Goal: Task Accomplishment & Management: Manage account settings

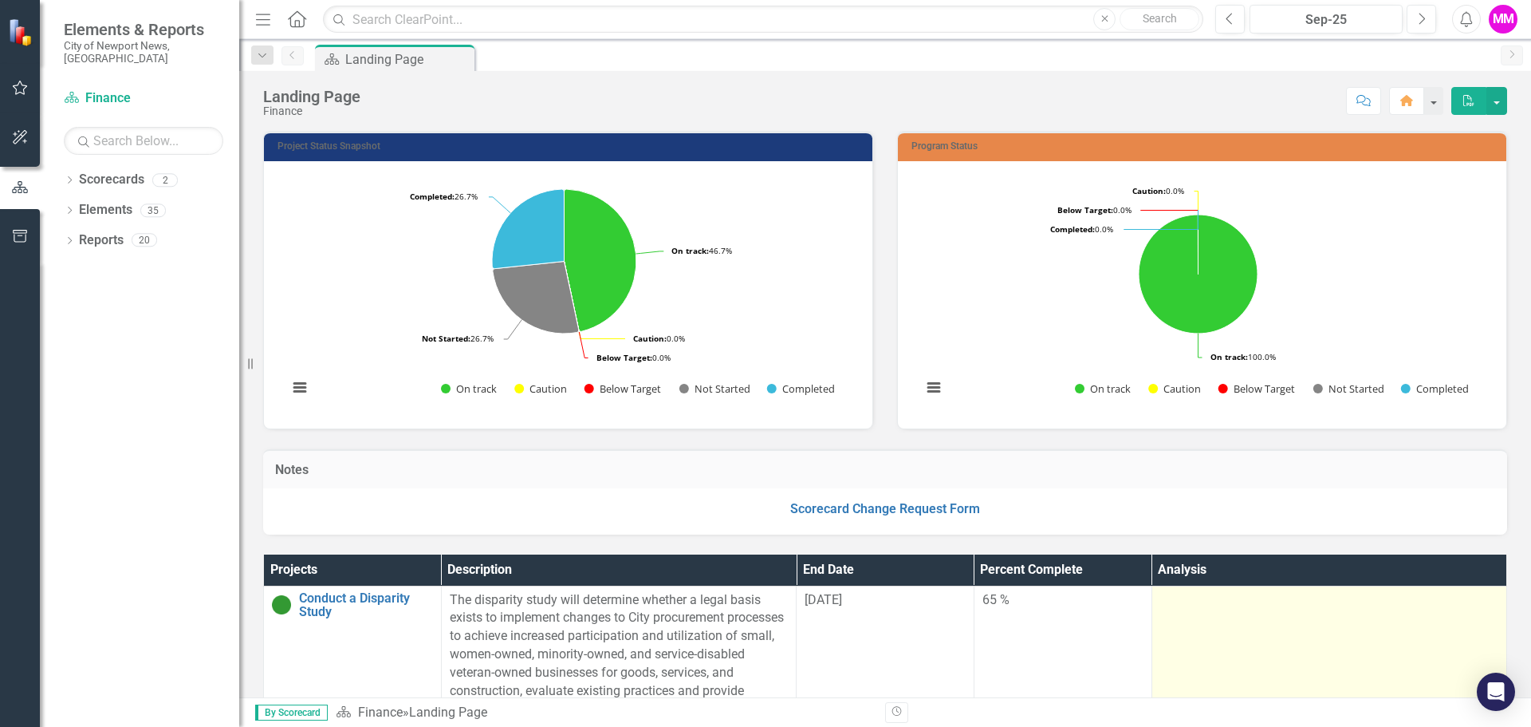
click at [1234, 629] on td at bounding box center [1329, 654] width 355 height 138
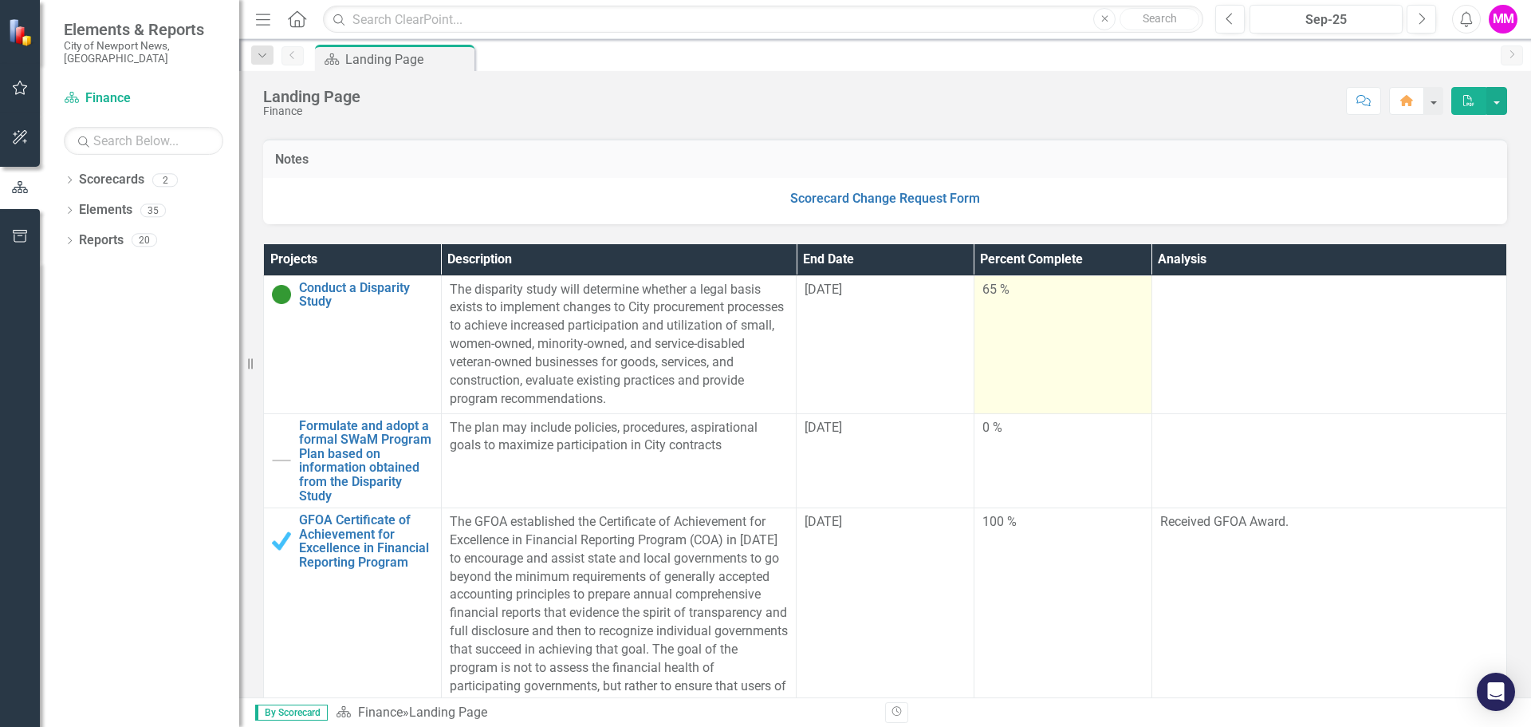
scroll to position [319, 0]
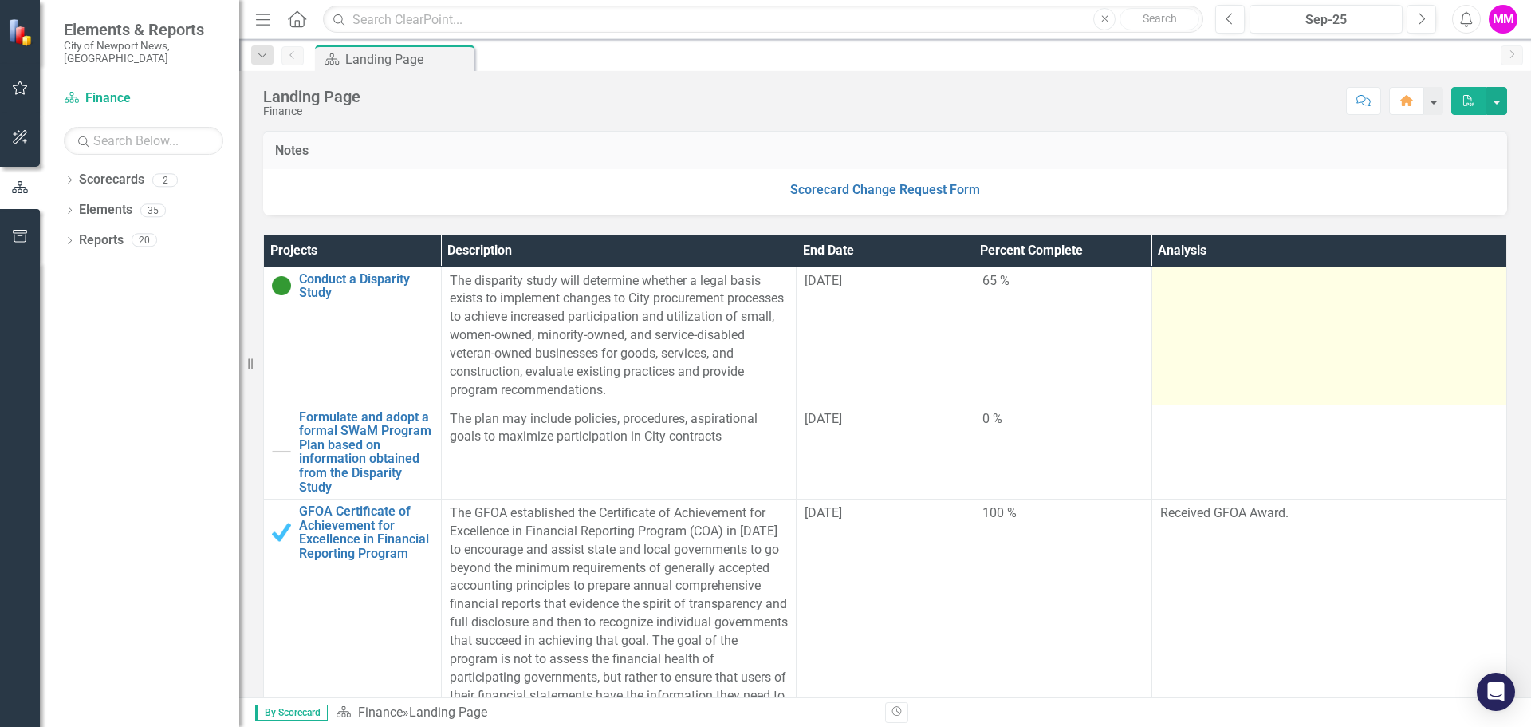
click at [1176, 334] on td at bounding box center [1329, 335] width 355 height 138
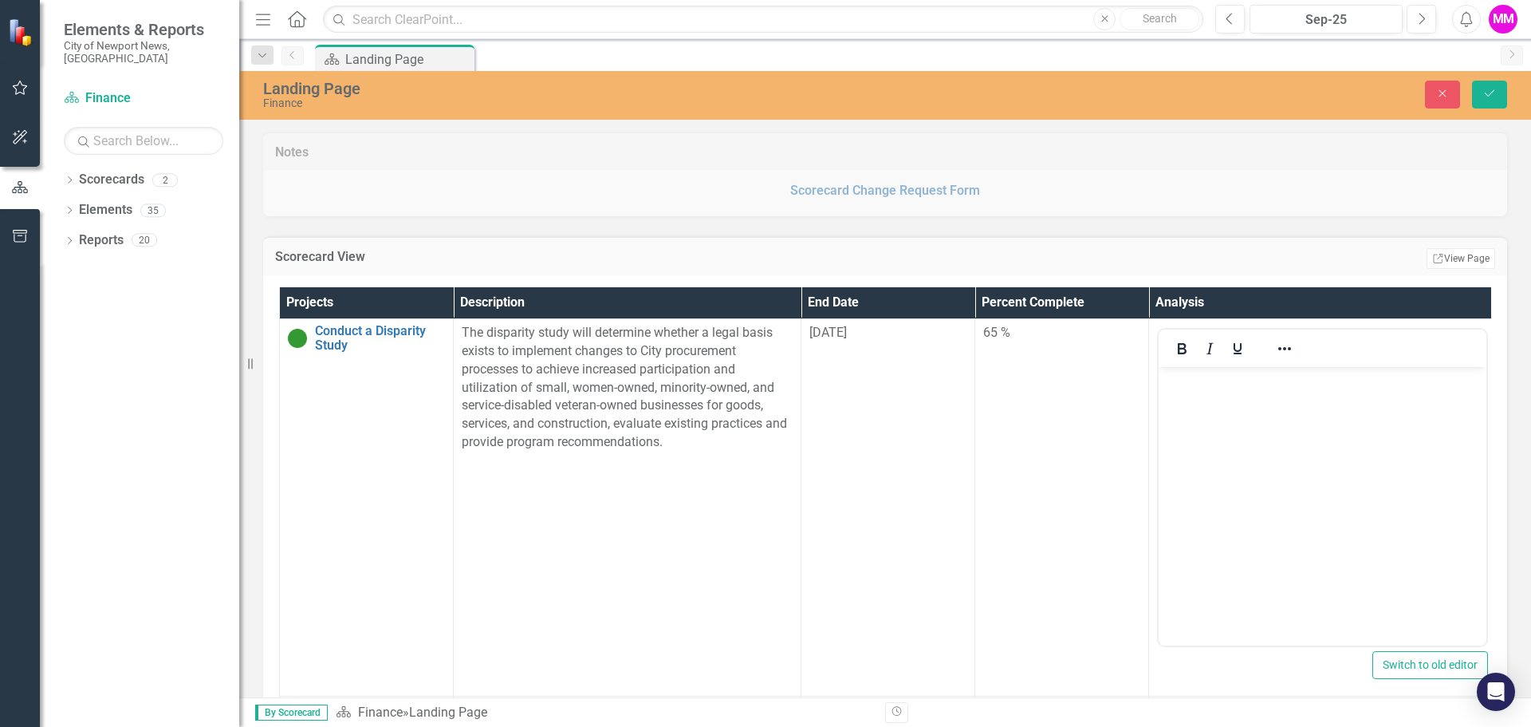
scroll to position [0, 0]
drag, startPoint x: 1331, startPoint y: 458, endPoint x: 1305, endPoint y: 456, distance: 26.4
click at [1330, 459] on body "Rich Text Area. Press ALT-0 for help." at bounding box center [1323, 486] width 328 height 239
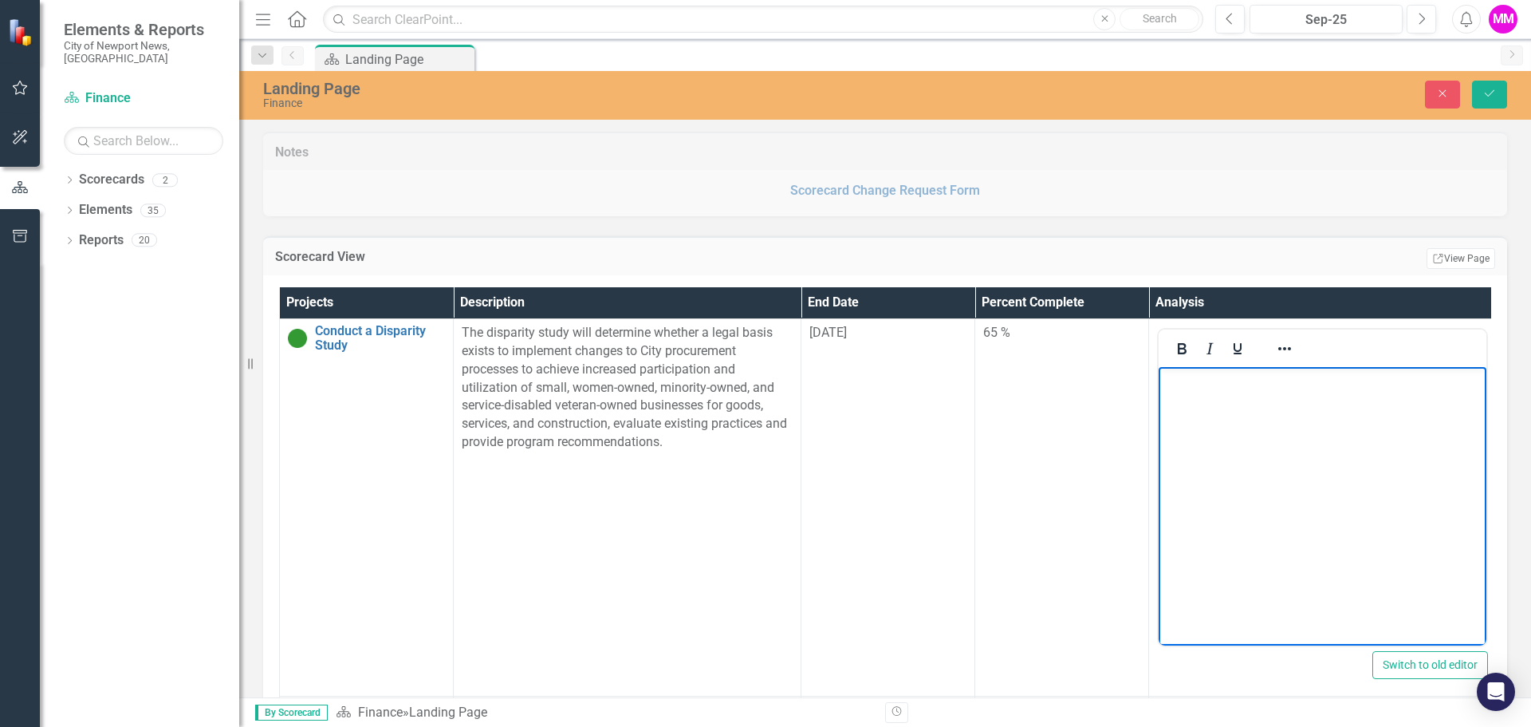
paste body "Rich Text Area. Press ALT-0 for help."
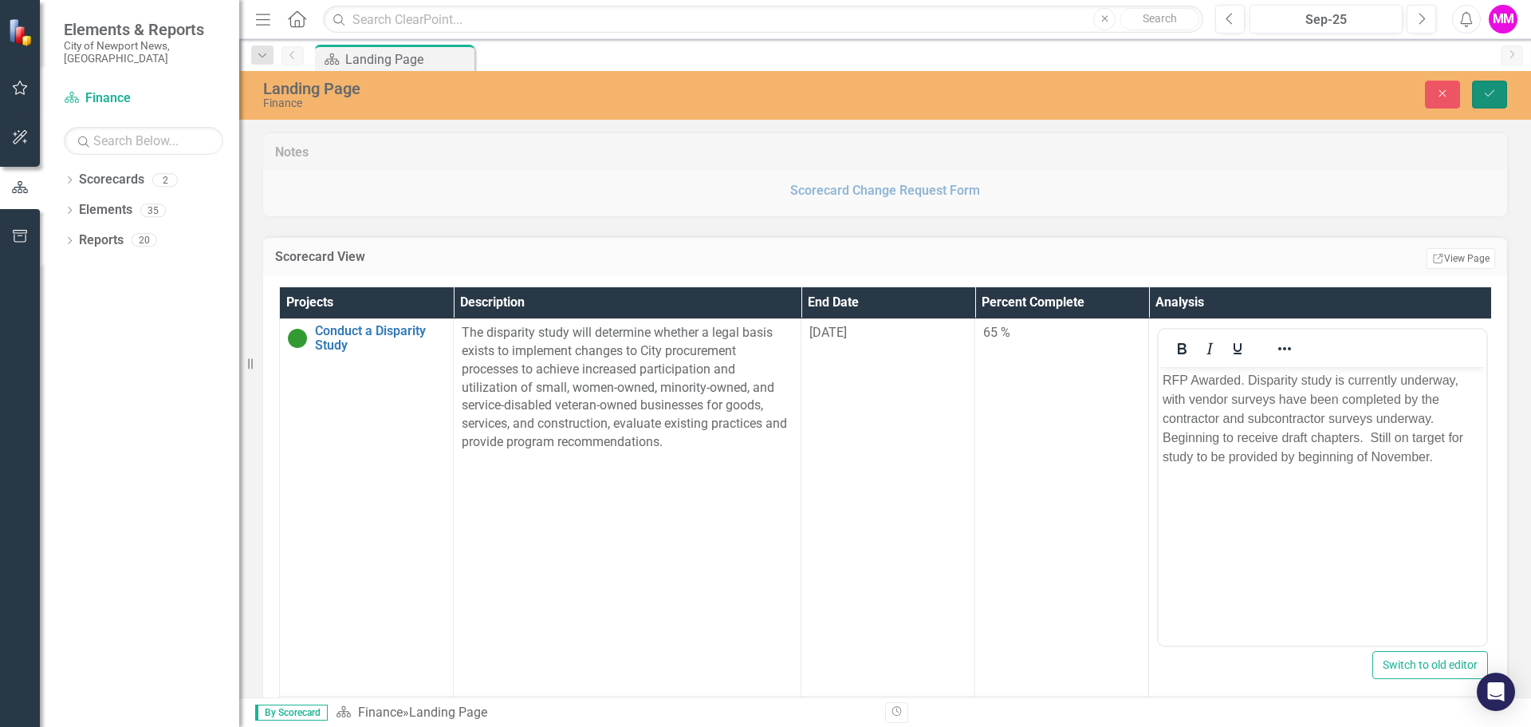
click at [1484, 100] on button "Save" at bounding box center [1489, 95] width 35 height 28
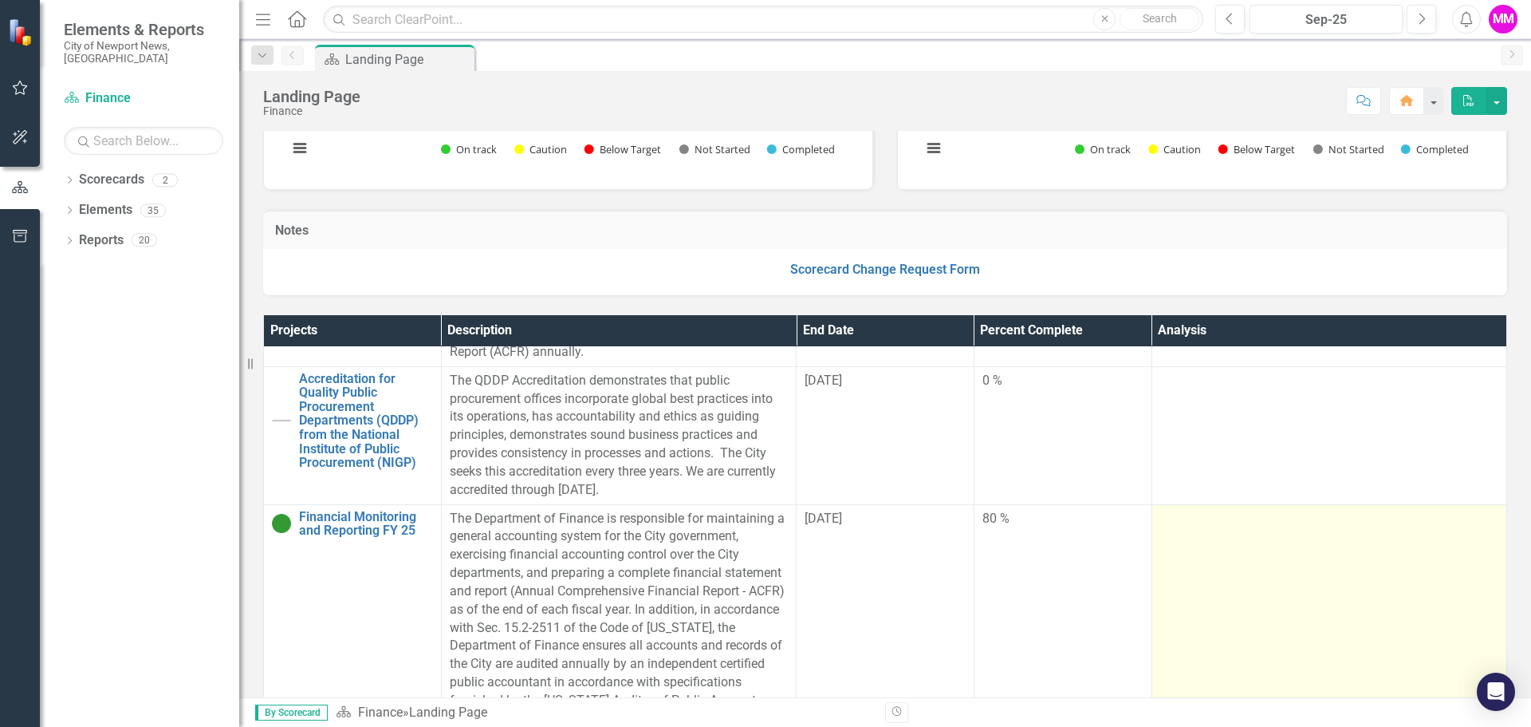
scroll to position [1276, 0]
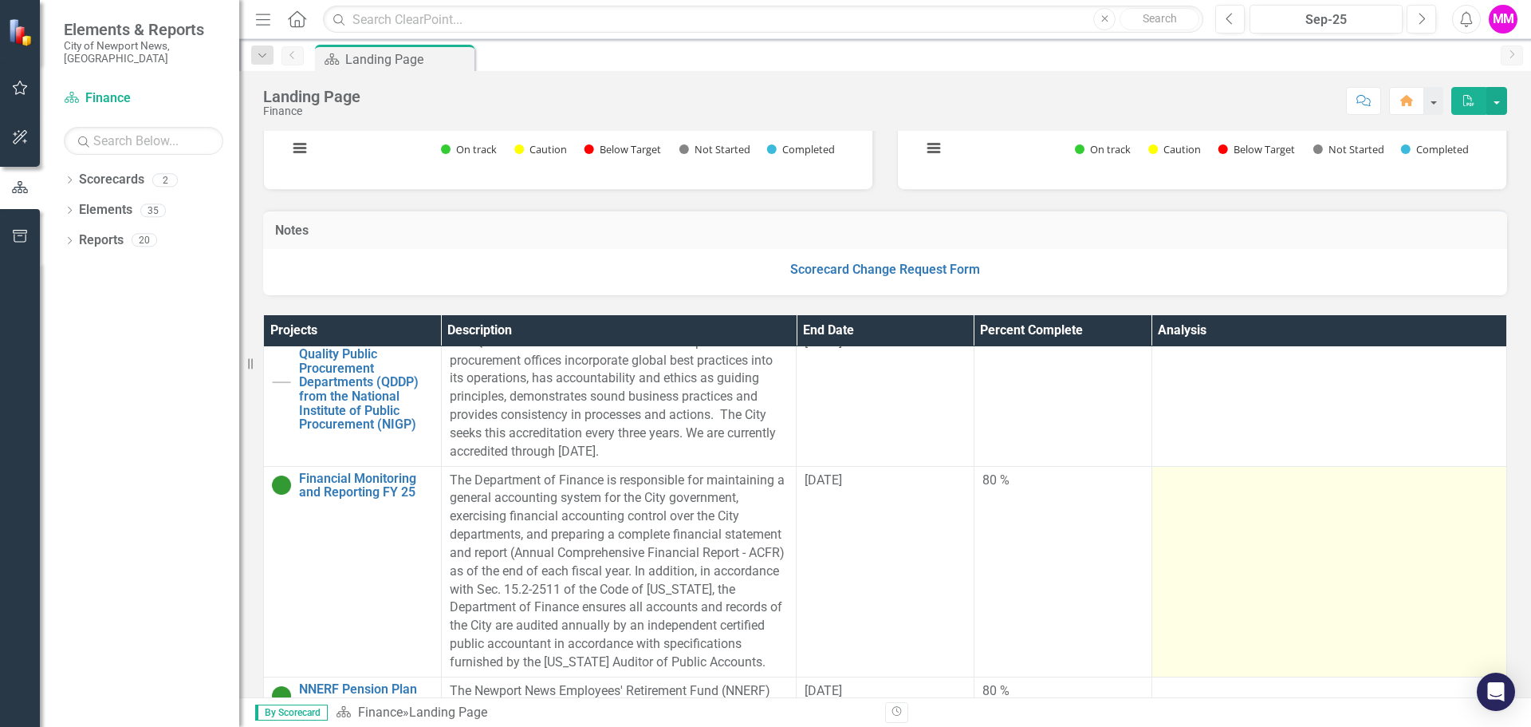
click at [1219, 527] on td at bounding box center [1329, 571] width 355 height 211
click at [1220, 527] on td at bounding box center [1329, 571] width 355 height 211
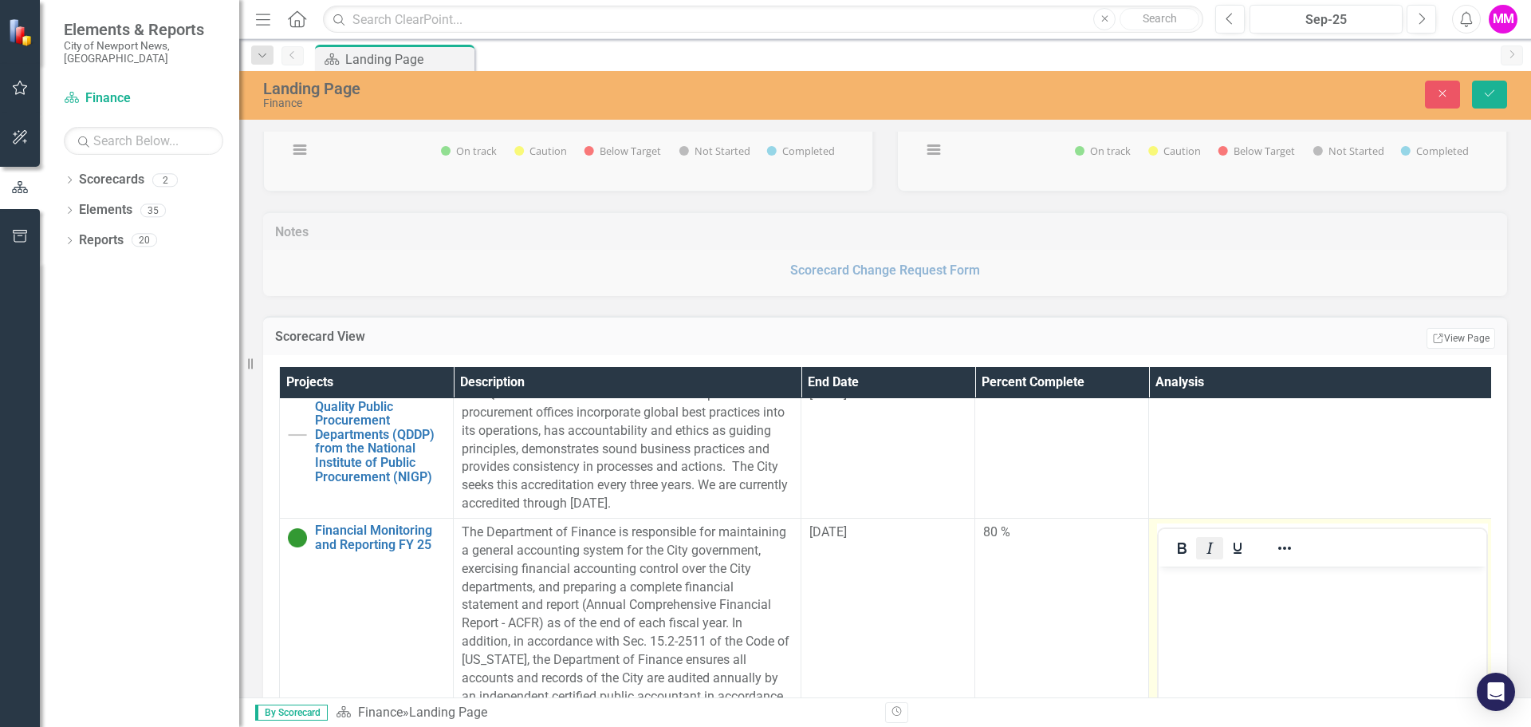
scroll to position [0, 0]
click at [1236, 604] on body "Rich Text Area. Press ALT-0 for help." at bounding box center [1323, 685] width 328 height 239
paste body "Rich Text Area. Press ALT-0 for help."
click at [1486, 99] on icon "Save" at bounding box center [1490, 93] width 14 height 11
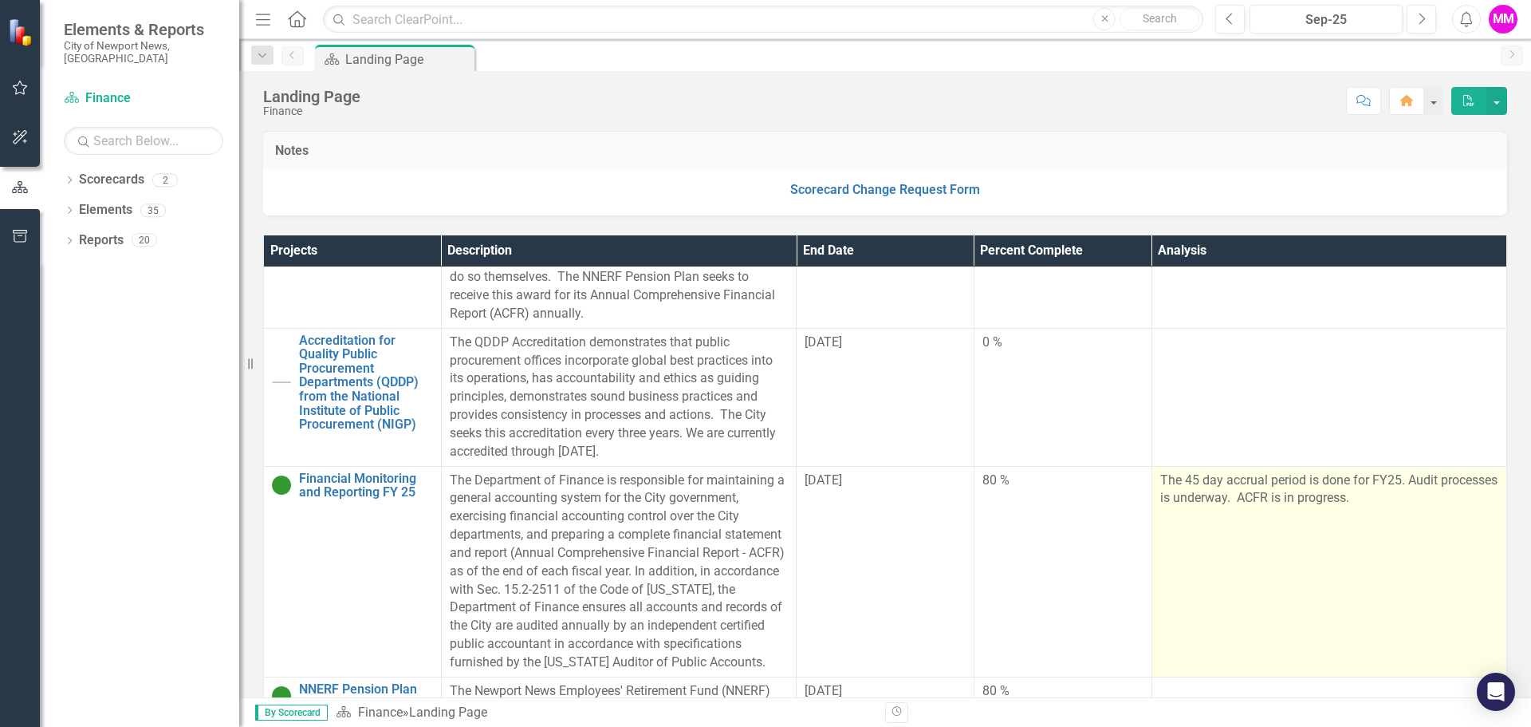
scroll to position [1356, 0]
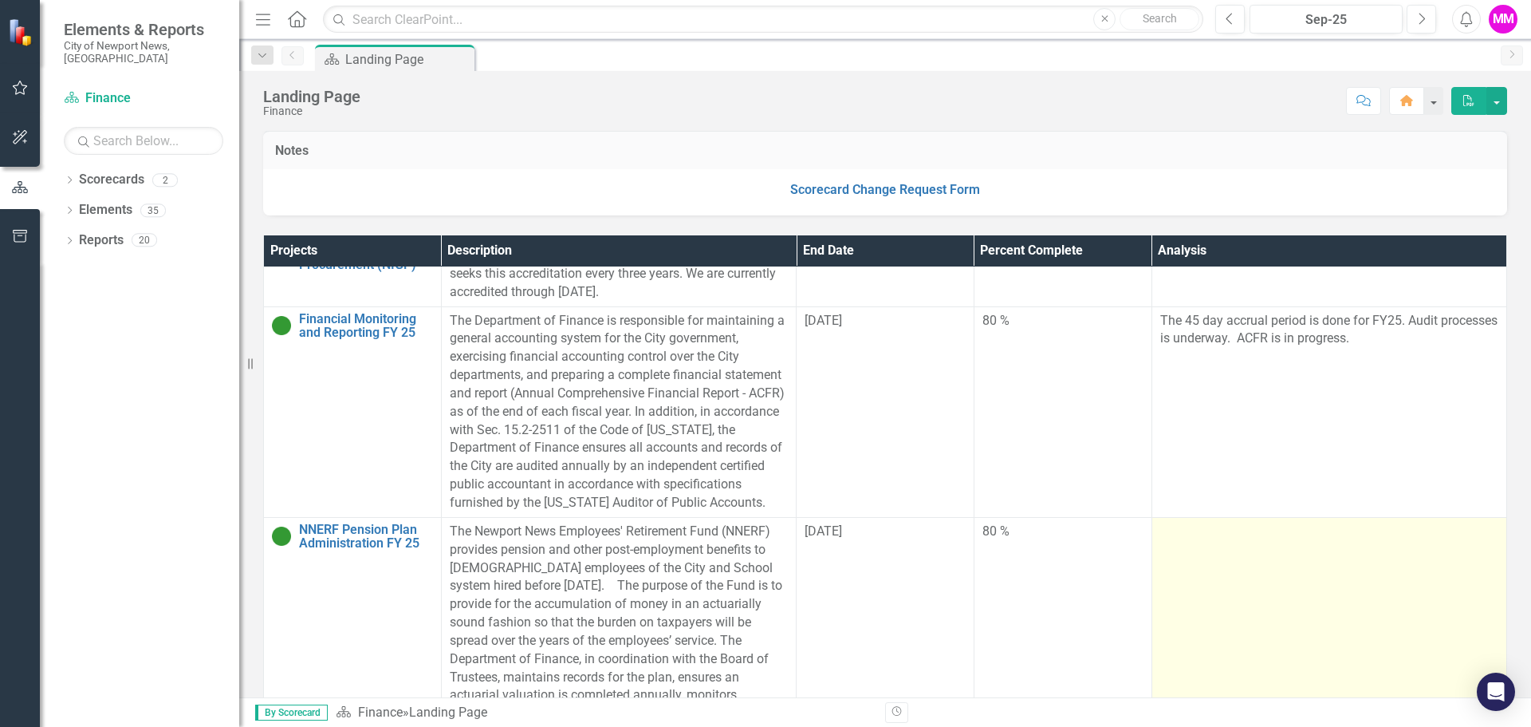
click at [1197, 581] on td at bounding box center [1329, 640] width 355 height 247
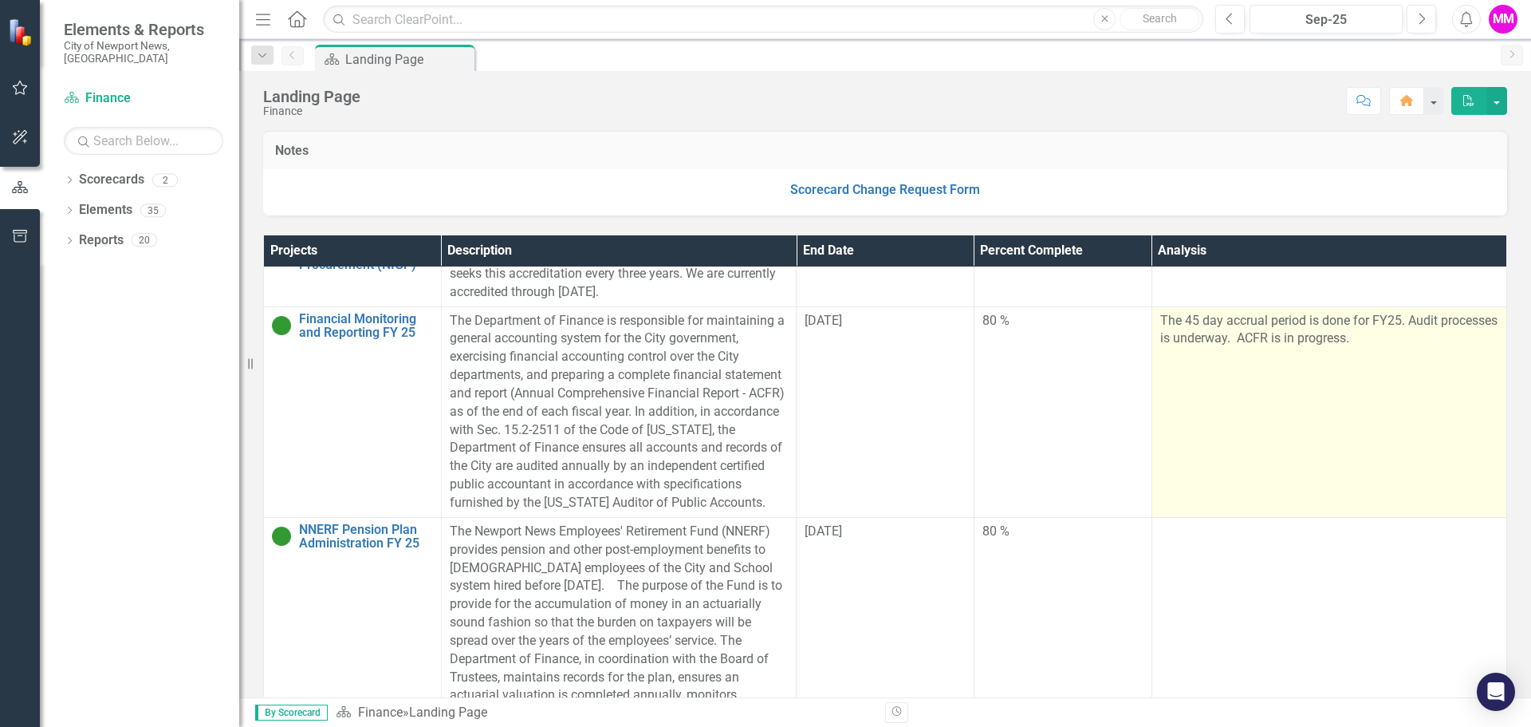
click at [1197, 581] on td at bounding box center [1329, 640] width 355 height 247
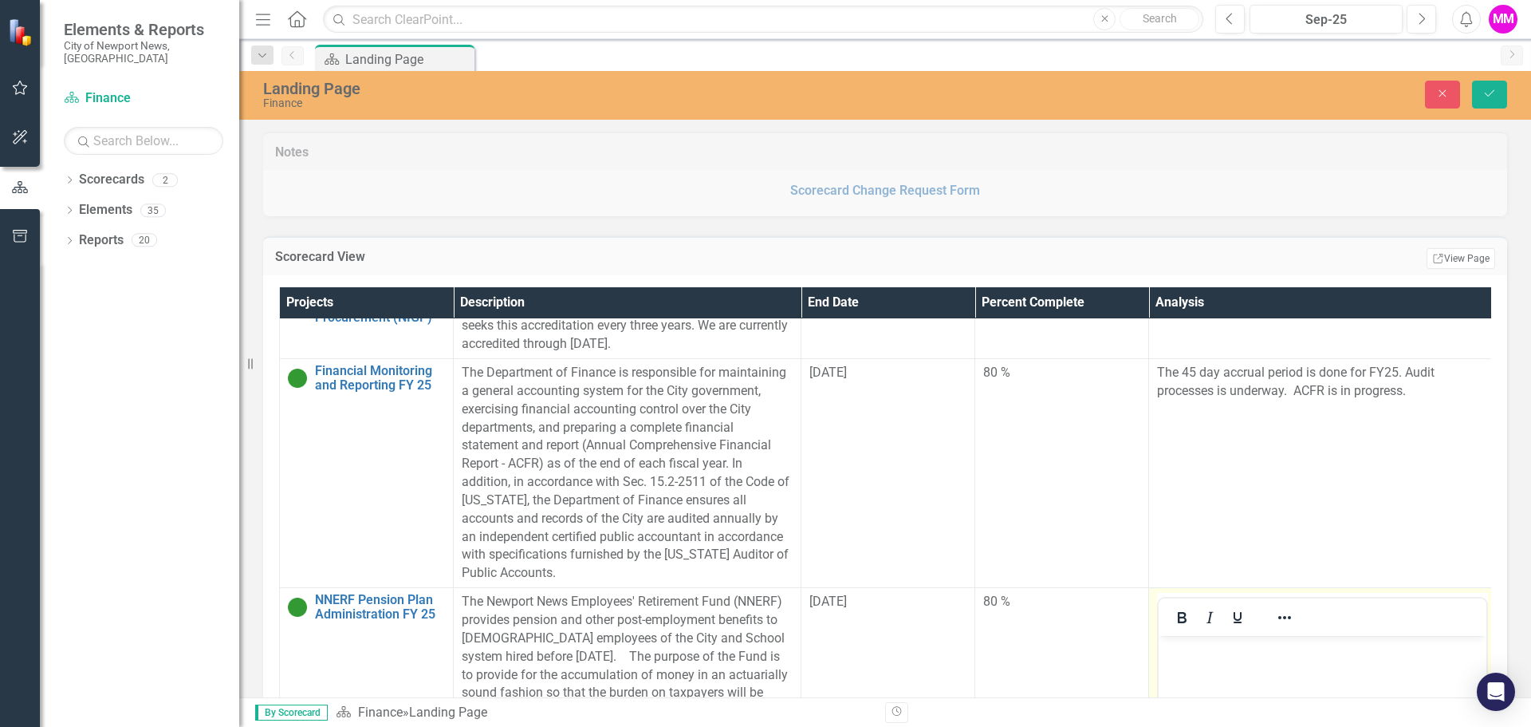
scroll to position [0, 0]
click at [1204, 657] on p "Rich Text Area. Press ALT-0 for help." at bounding box center [1323, 649] width 320 height 19
paste body "Rich Text Area. Press ALT-0 for help."
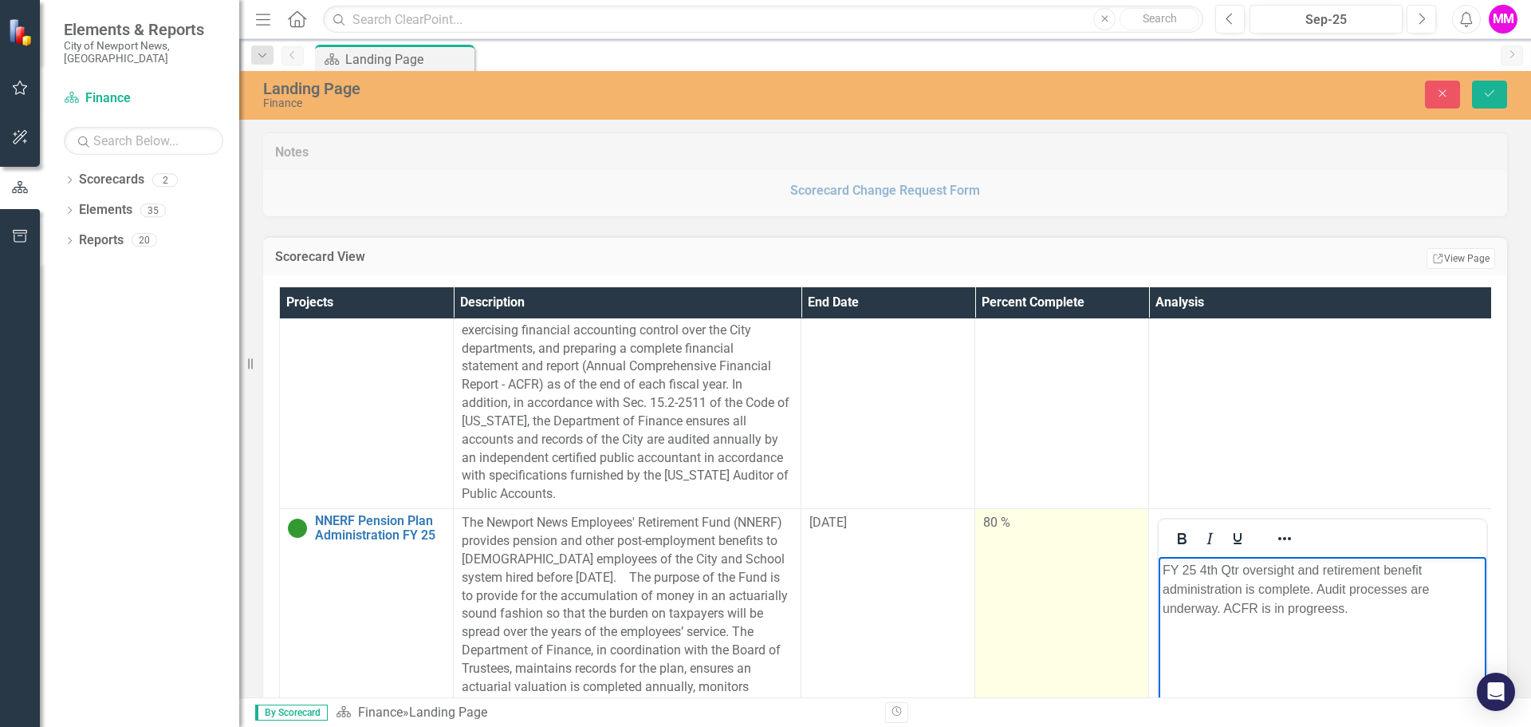
scroll to position [1595, 0]
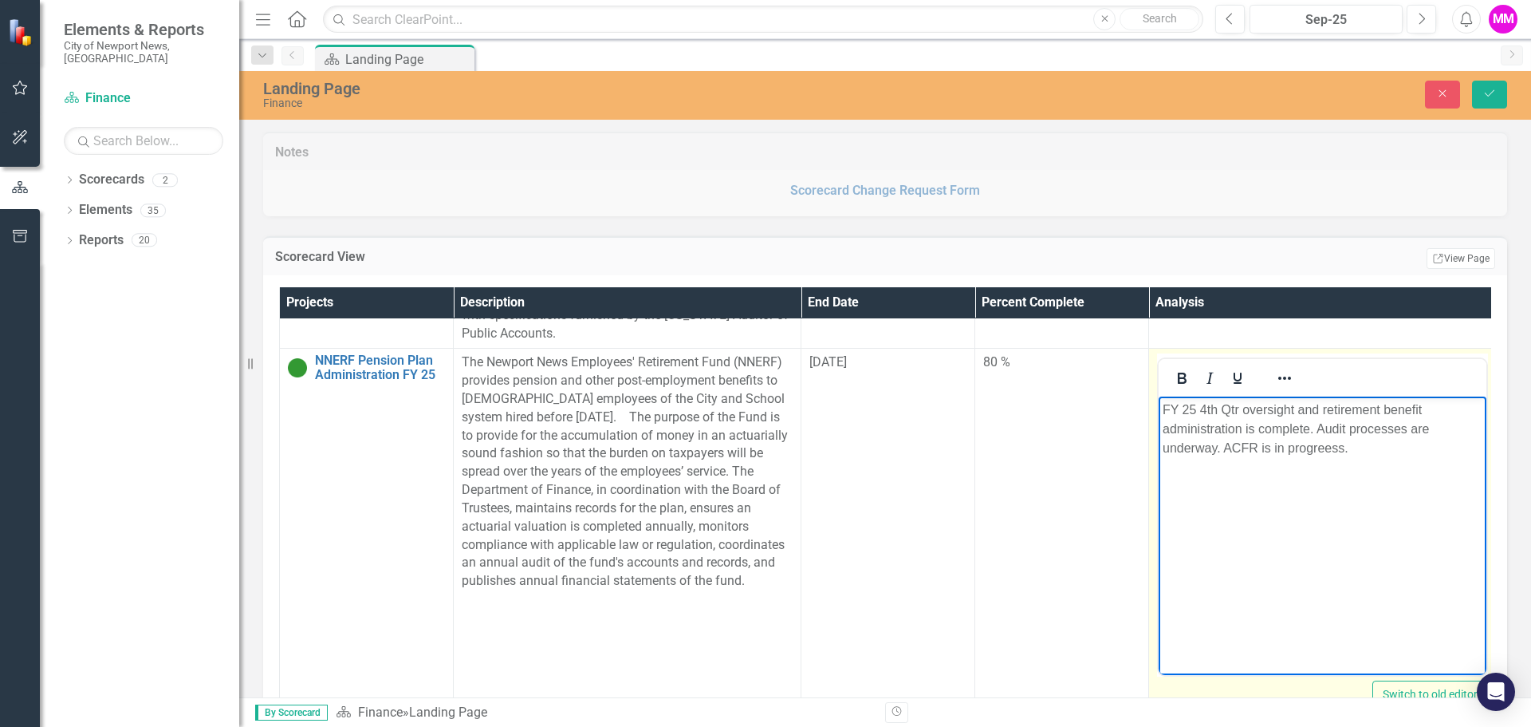
drag, startPoint x: 1330, startPoint y: 447, endPoint x: 1350, endPoint y: 465, distance: 27.2
click at [1330, 447] on p "FY 25 4th Qtr oversight and retirement benefit administration is complete. Audi…" at bounding box center [1323, 428] width 320 height 57
click at [1488, 90] on icon "Save" at bounding box center [1490, 93] width 14 height 11
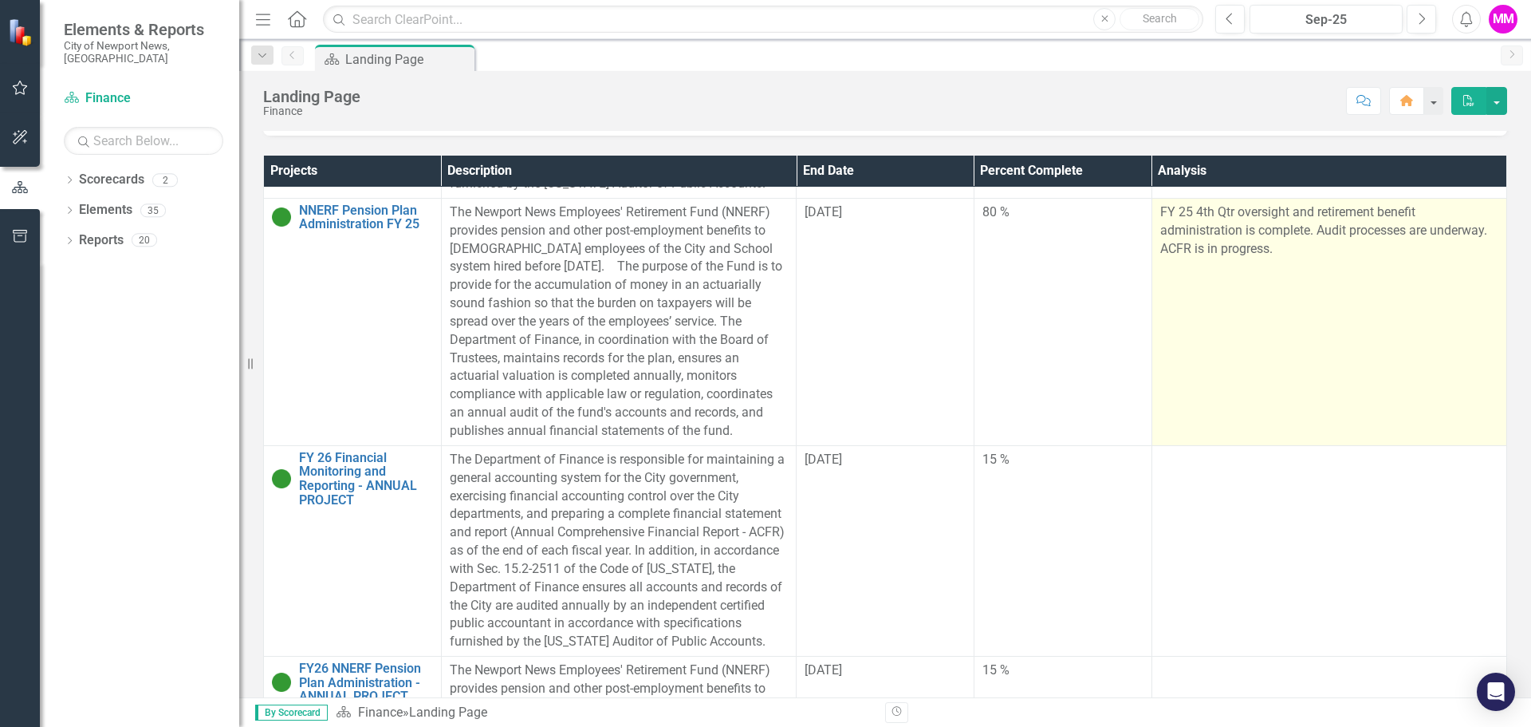
scroll to position [1675, 0]
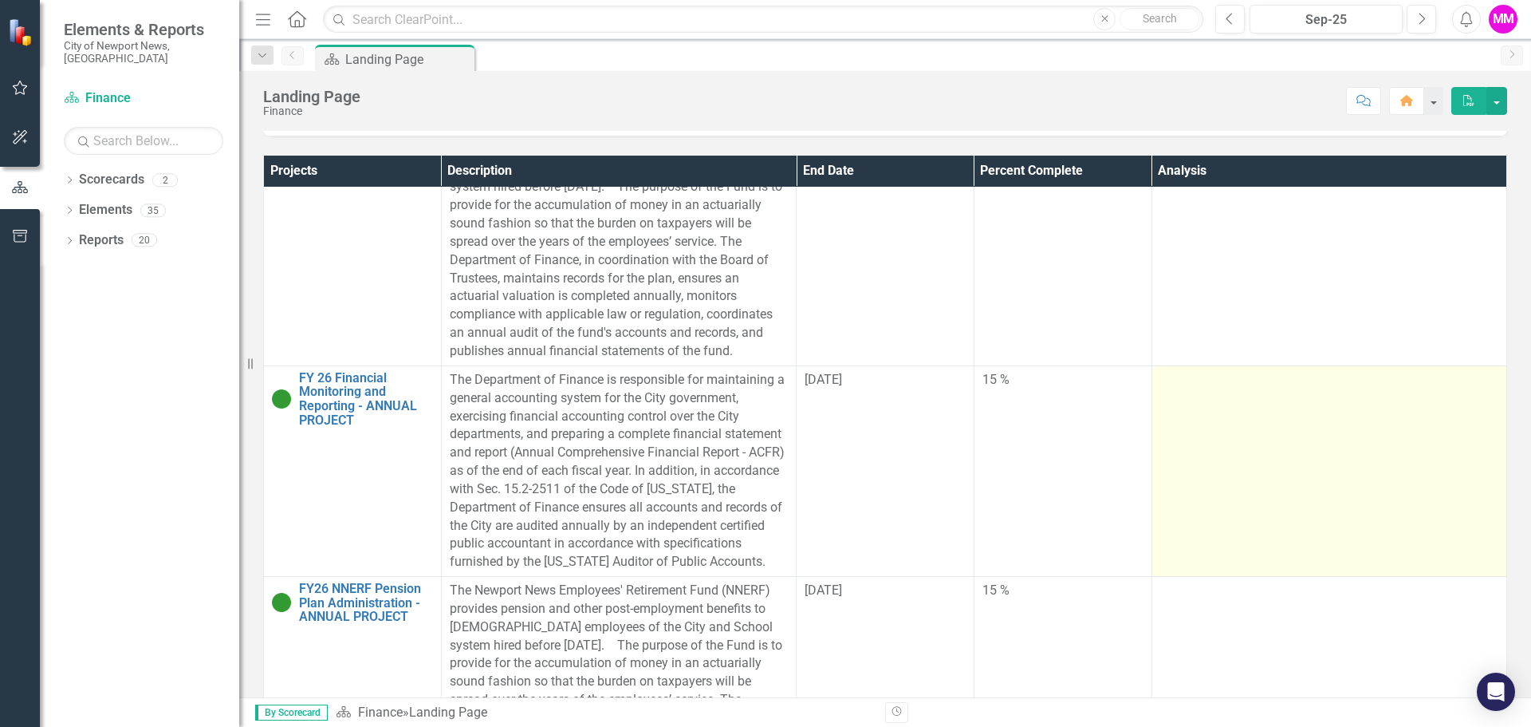
click at [1269, 471] on td at bounding box center [1329, 470] width 355 height 211
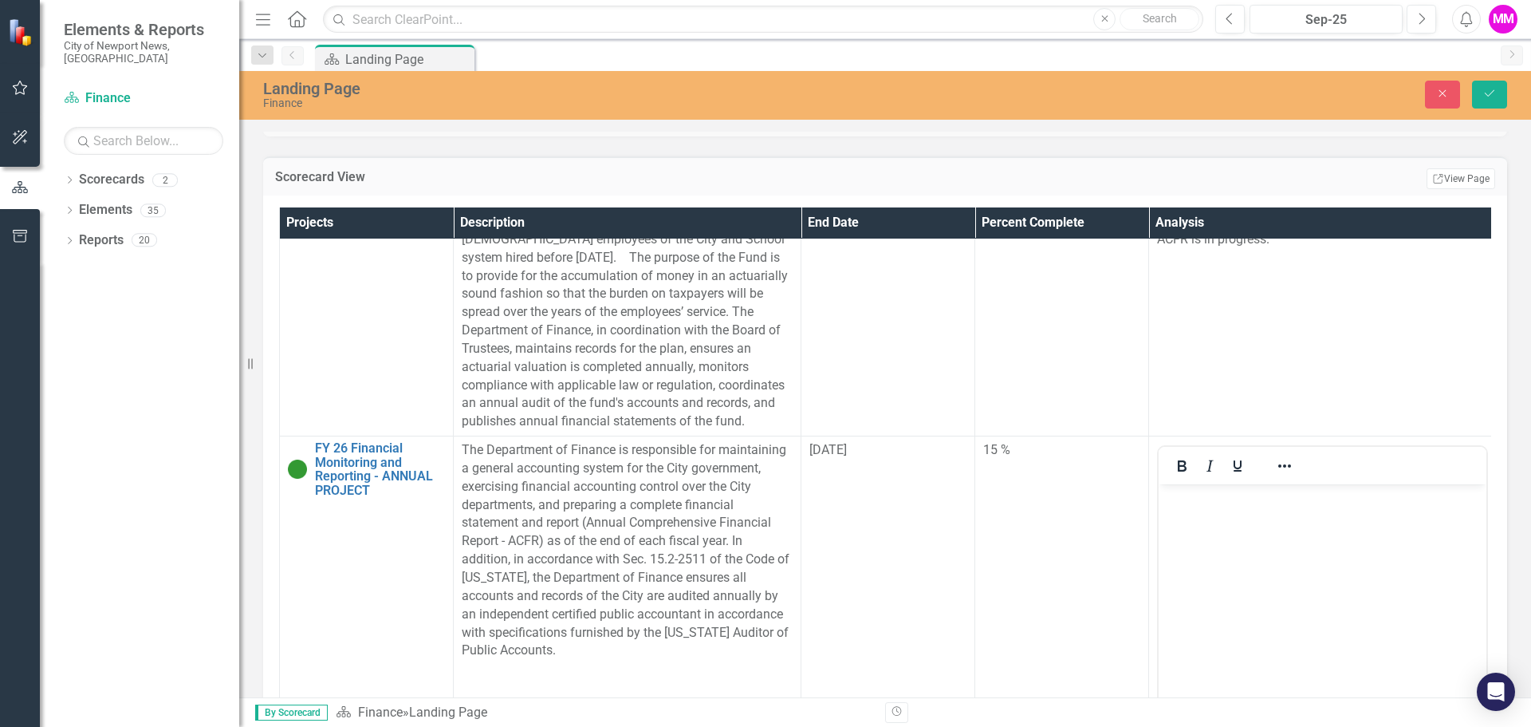
scroll to position [0, 0]
click at [1263, 543] on body "Rich Text Area. Press ALT-0 for help." at bounding box center [1323, 603] width 328 height 239
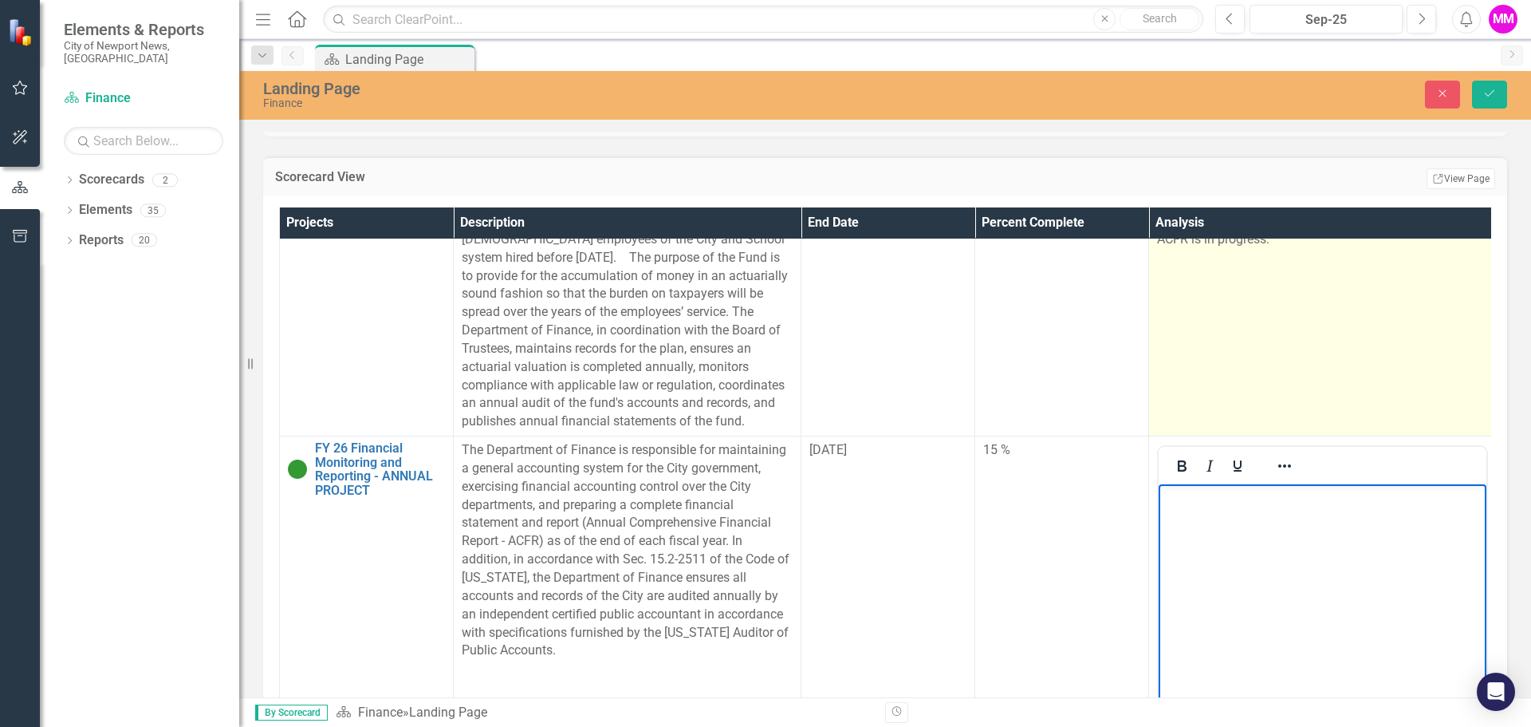
paste body "Rich Text Area. Press ALT-0 for help."
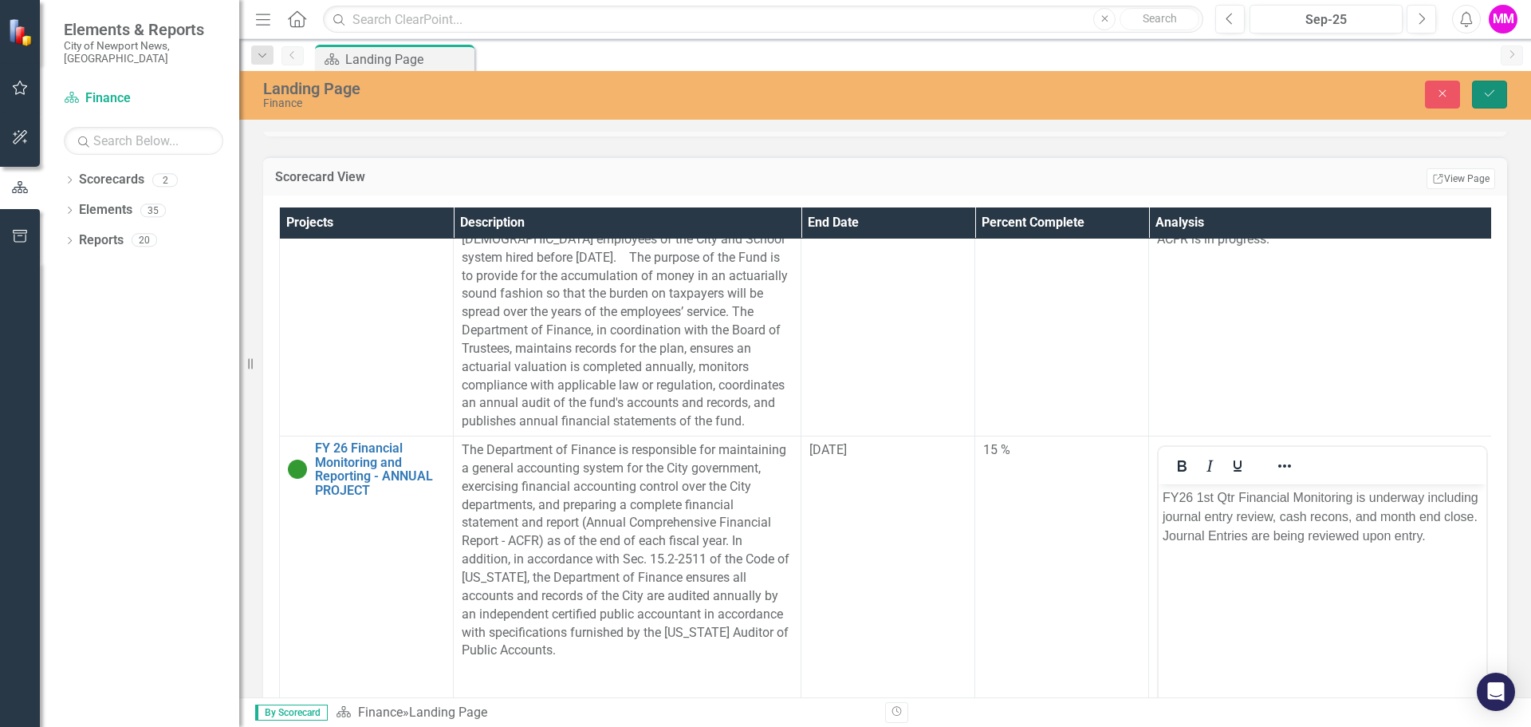
click at [1493, 101] on button "Save" at bounding box center [1489, 95] width 35 height 28
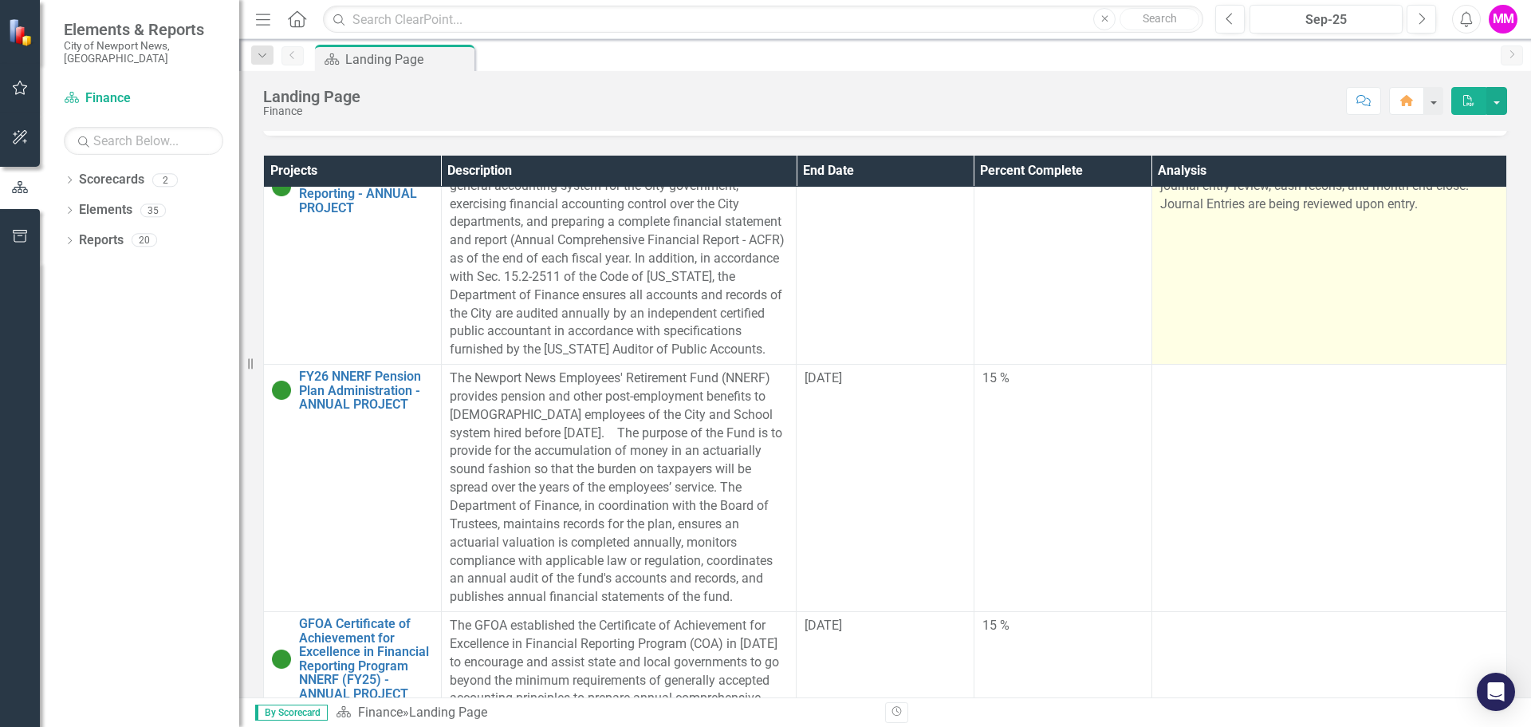
scroll to position [1914, 0]
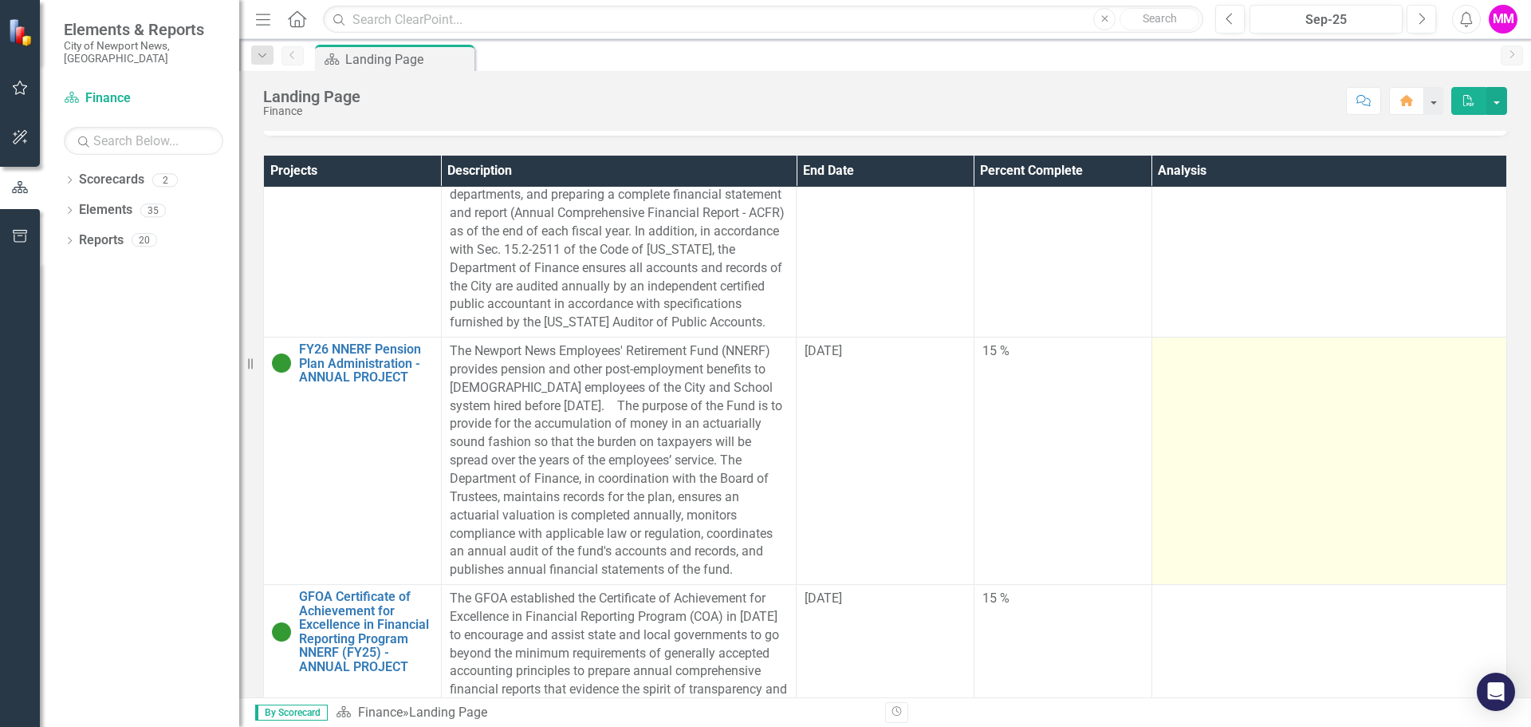
click at [1251, 469] on td at bounding box center [1329, 460] width 355 height 247
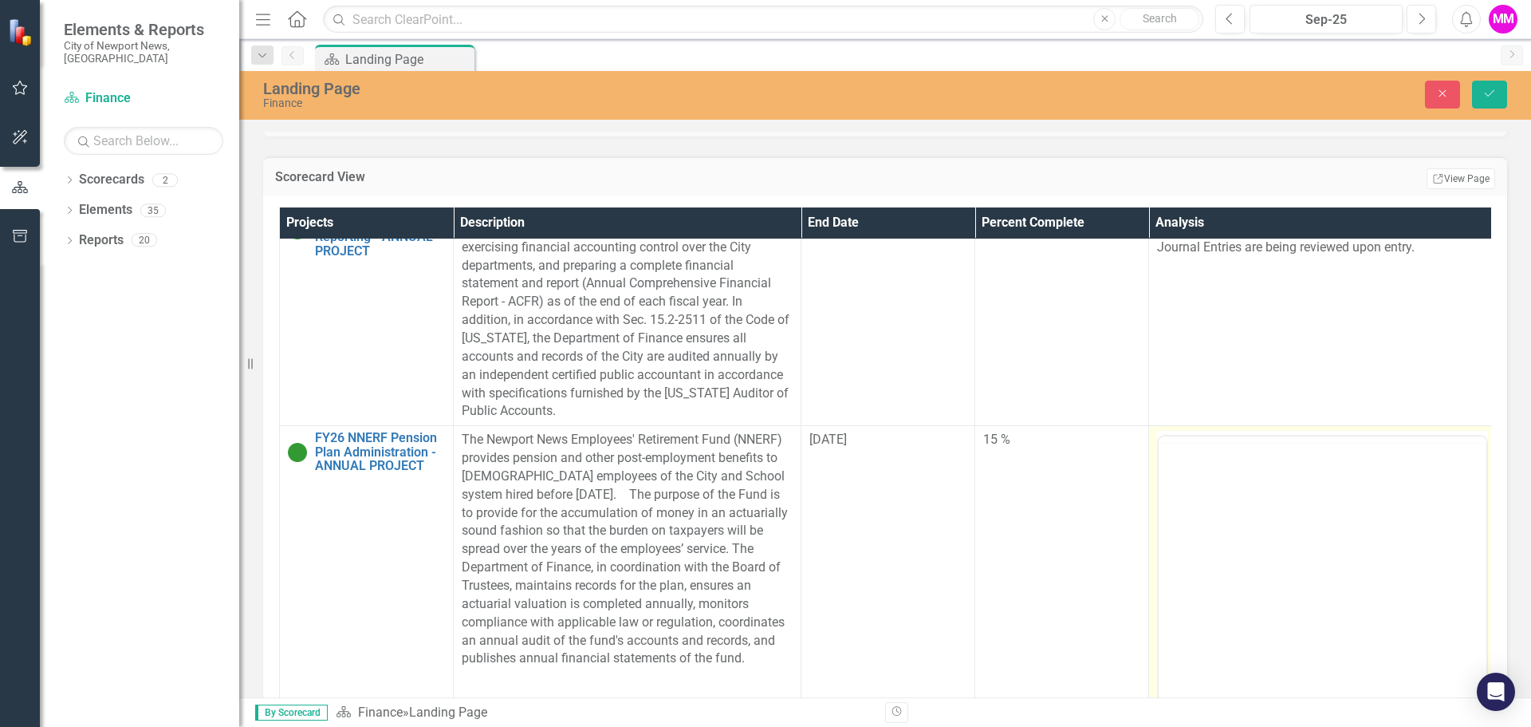
scroll to position [0, 0]
click at [1244, 522] on body "Rich Text Area. Press ALT-0 for help." at bounding box center [1323, 593] width 328 height 239
paste body "Rich Text Area. Press ALT-0 for help."
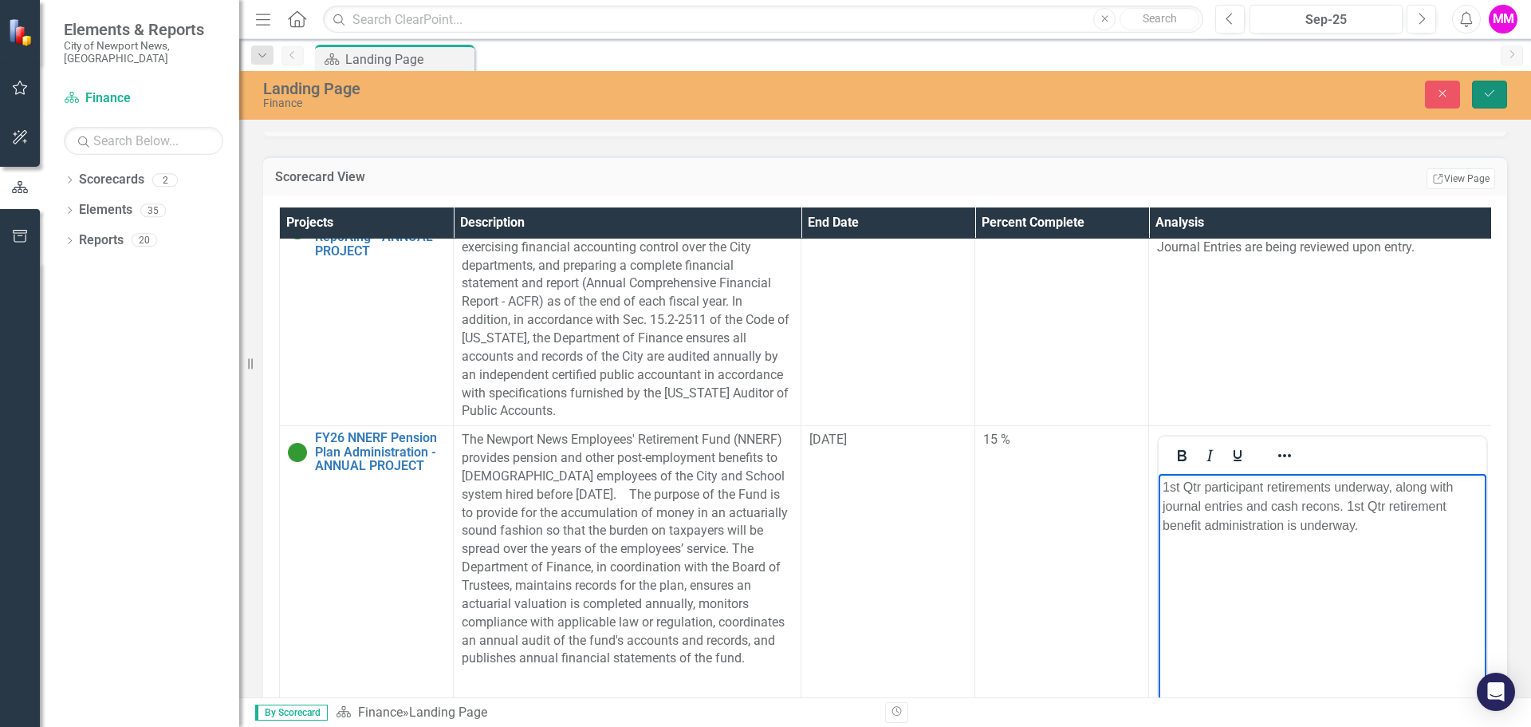
click at [1492, 89] on icon "Save" at bounding box center [1490, 93] width 14 height 11
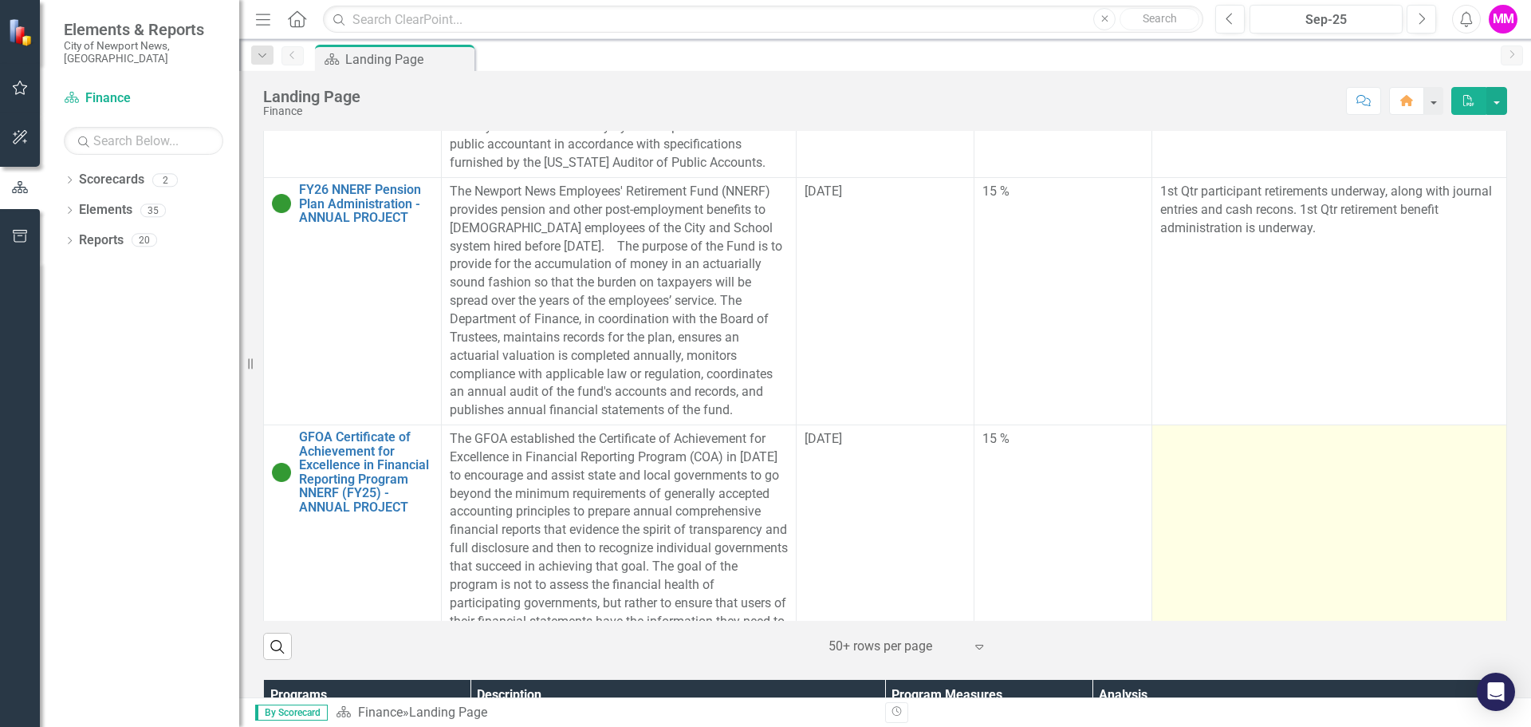
scroll to position [2074, 0]
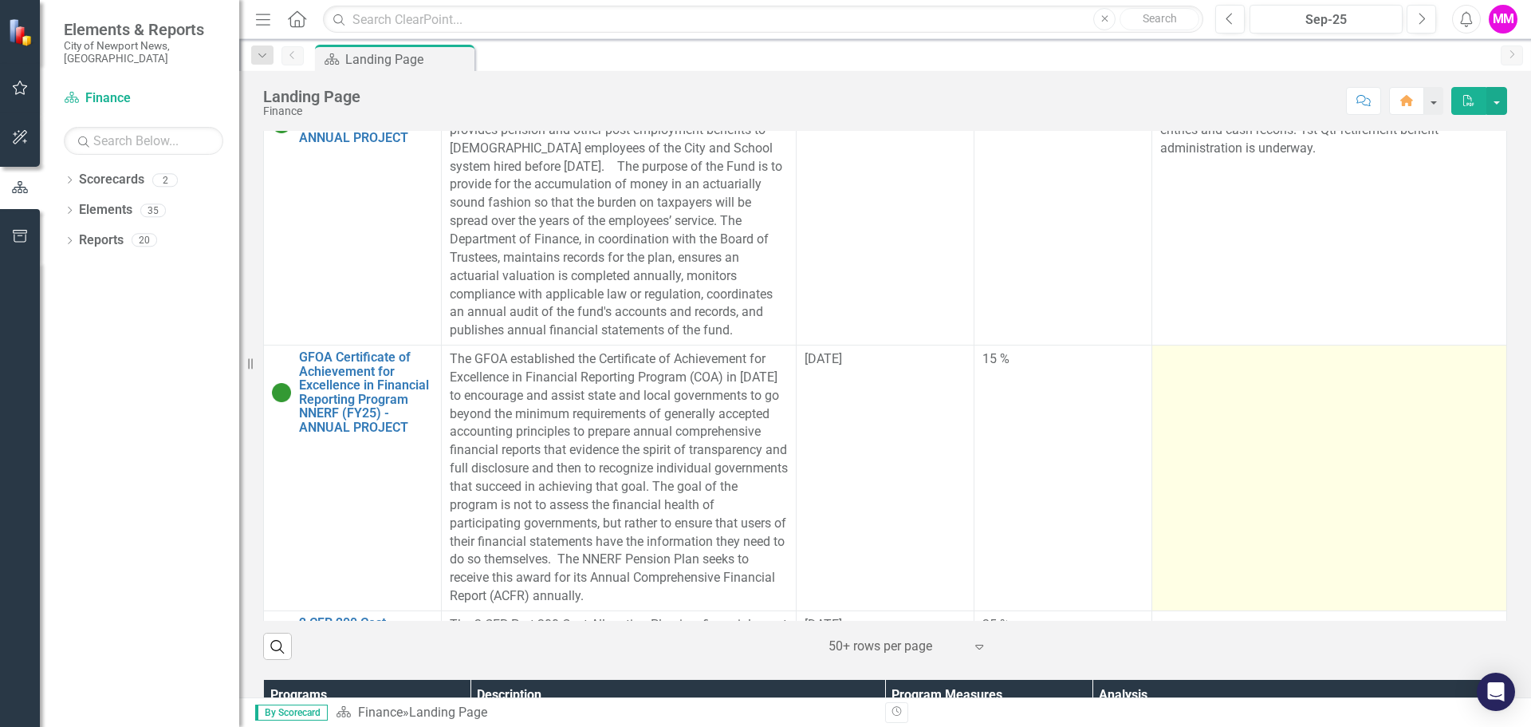
click at [1256, 458] on td at bounding box center [1329, 478] width 355 height 266
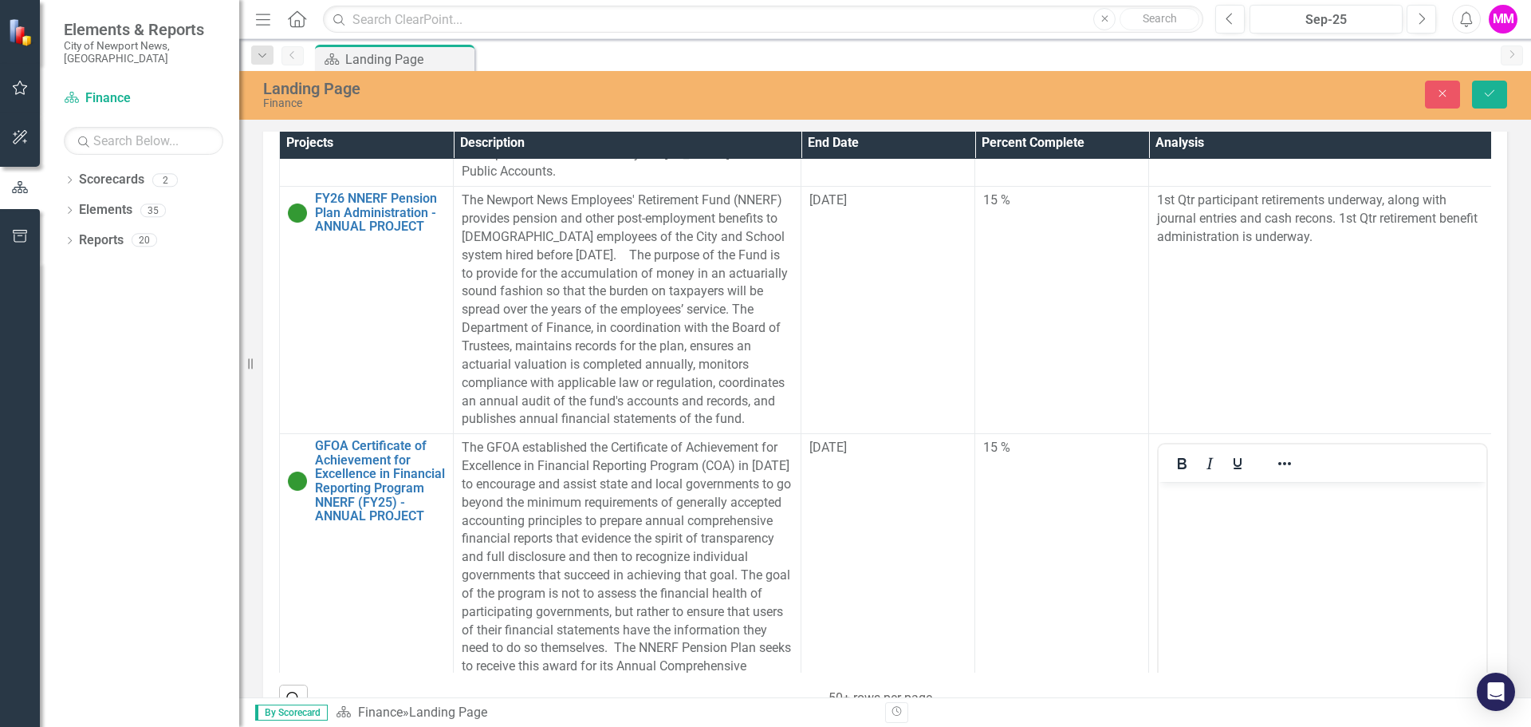
scroll to position [0, 0]
click at [1224, 496] on p "Rich Text Area. Press ALT-0 for help." at bounding box center [1323, 495] width 320 height 19
paste body "Rich Text Area. Press ALT-0 for help."
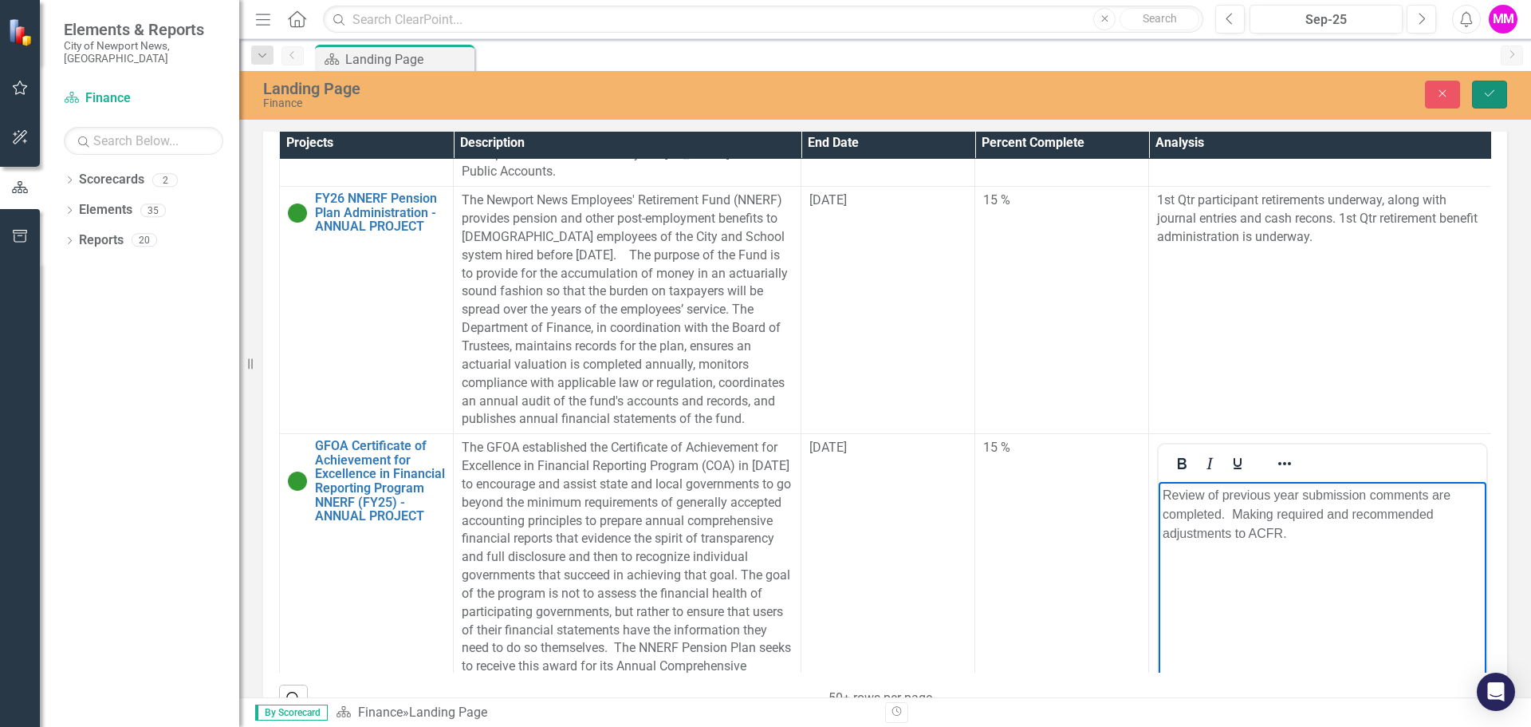
click at [1487, 97] on icon "Save" at bounding box center [1490, 93] width 14 height 11
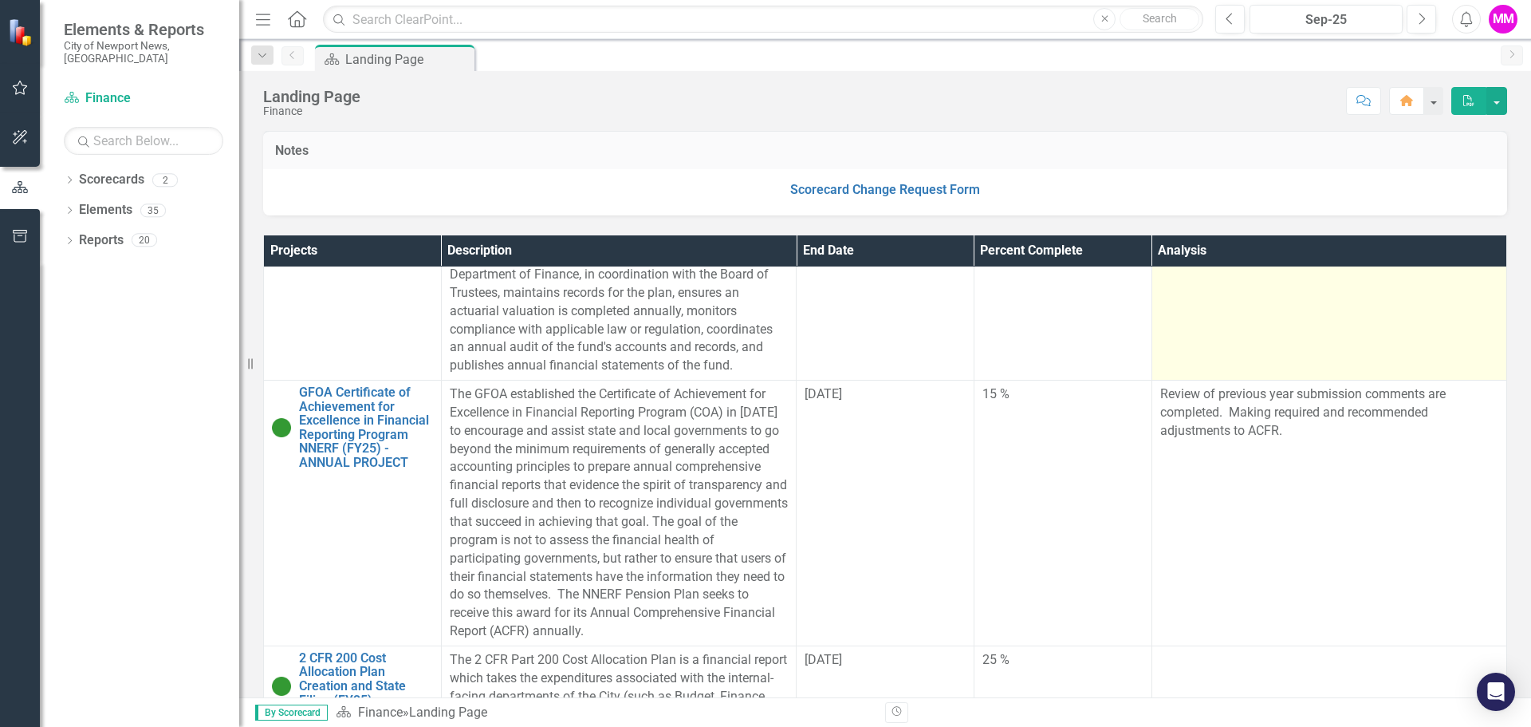
scroll to position [2473, 0]
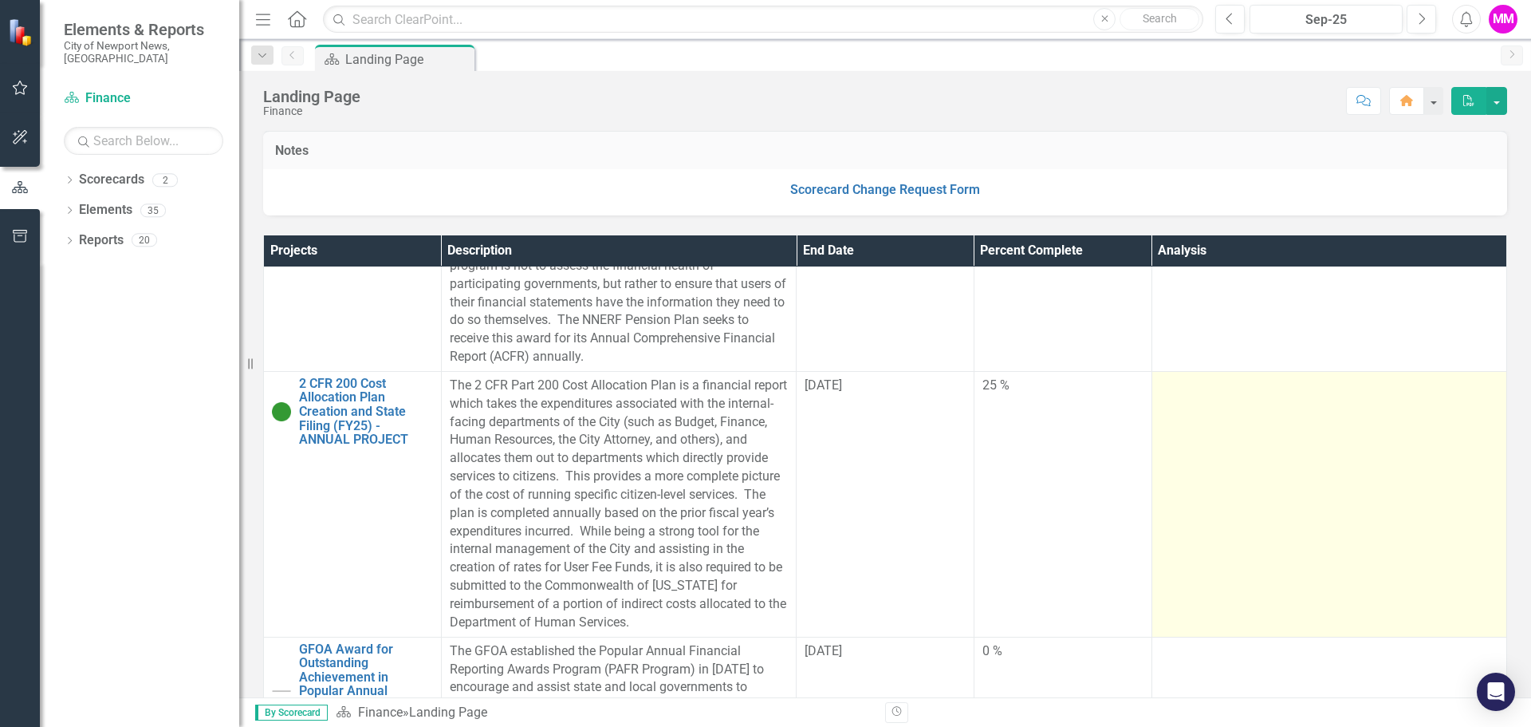
click at [1269, 500] on td at bounding box center [1329, 504] width 355 height 266
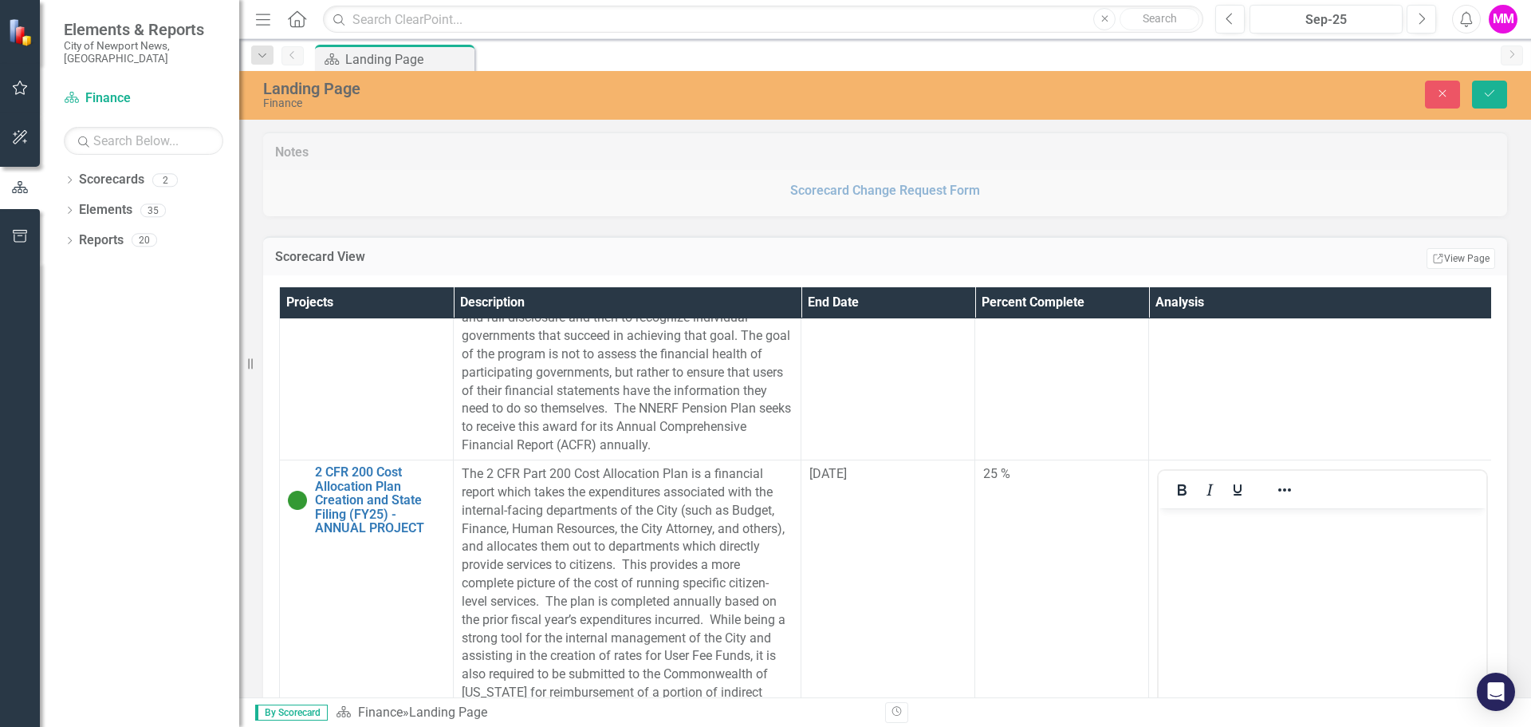
scroll to position [0, 0]
click at [1330, 567] on body "Rich Text Area. Press ALT-0 for help." at bounding box center [1323, 627] width 328 height 239
paste body "Rich Text Area. Press ALT-0 for help."
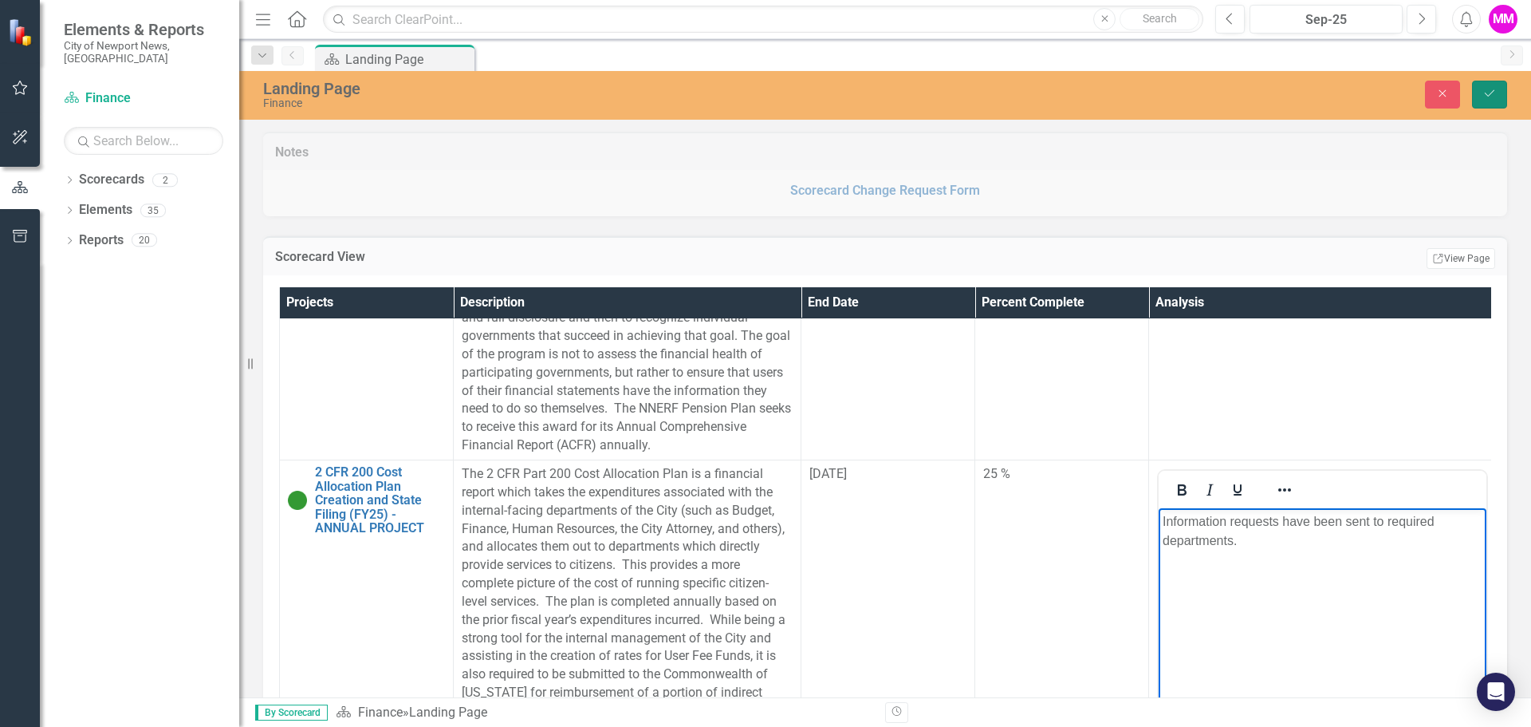
click at [1483, 95] on icon "Save" at bounding box center [1490, 93] width 14 height 11
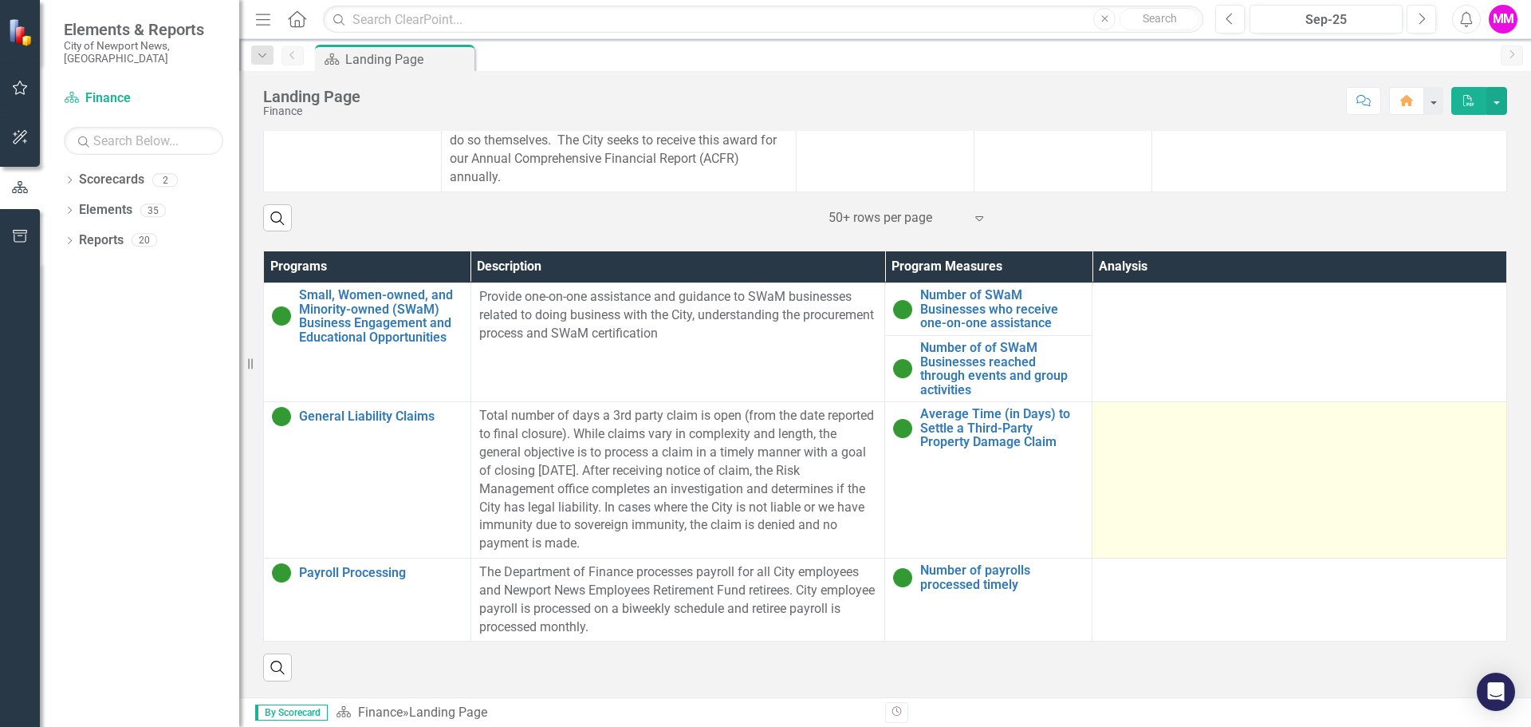
scroll to position [910, 0]
click at [1176, 470] on td at bounding box center [1300, 480] width 415 height 156
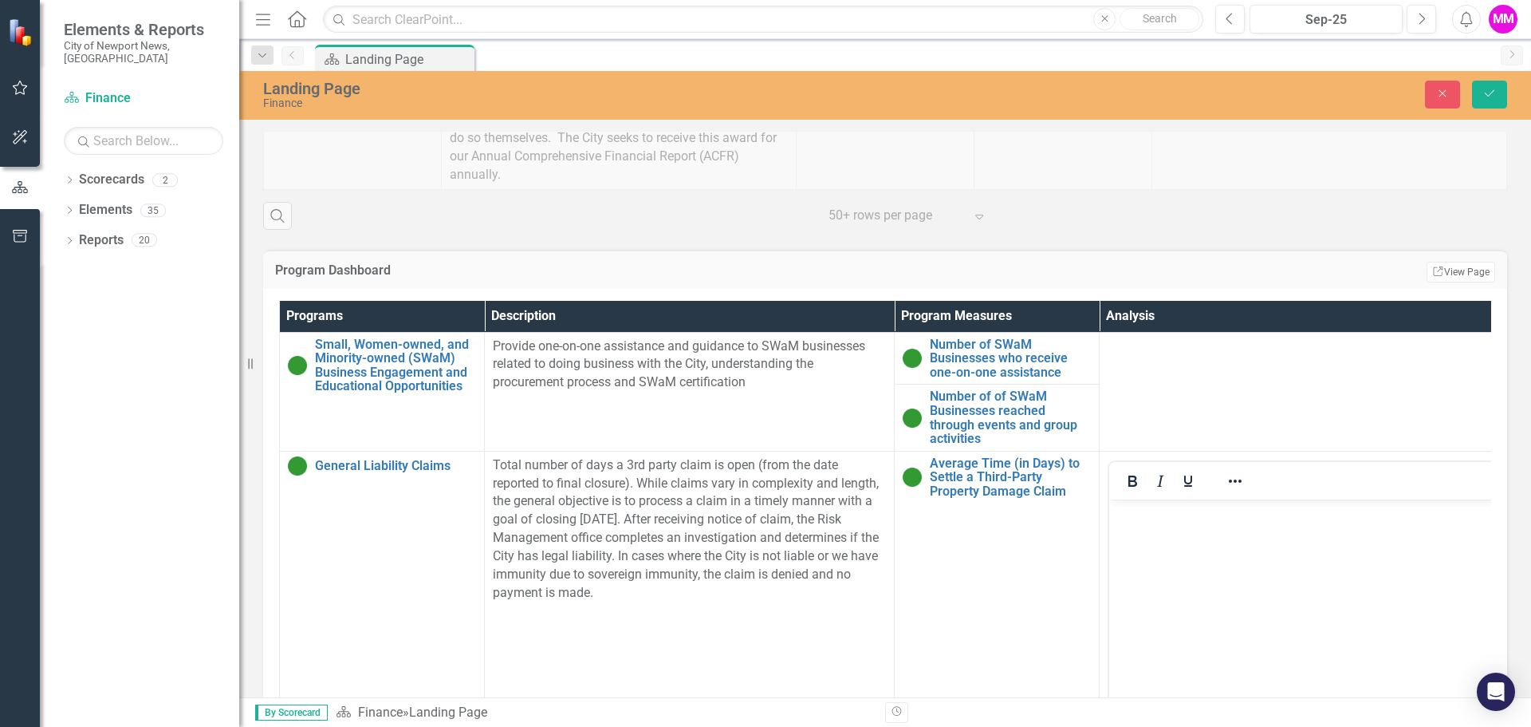
scroll to position [0, 0]
click at [1202, 553] on body "Rich Text Area. Press ALT-0 for help." at bounding box center [1304, 618] width 390 height 239
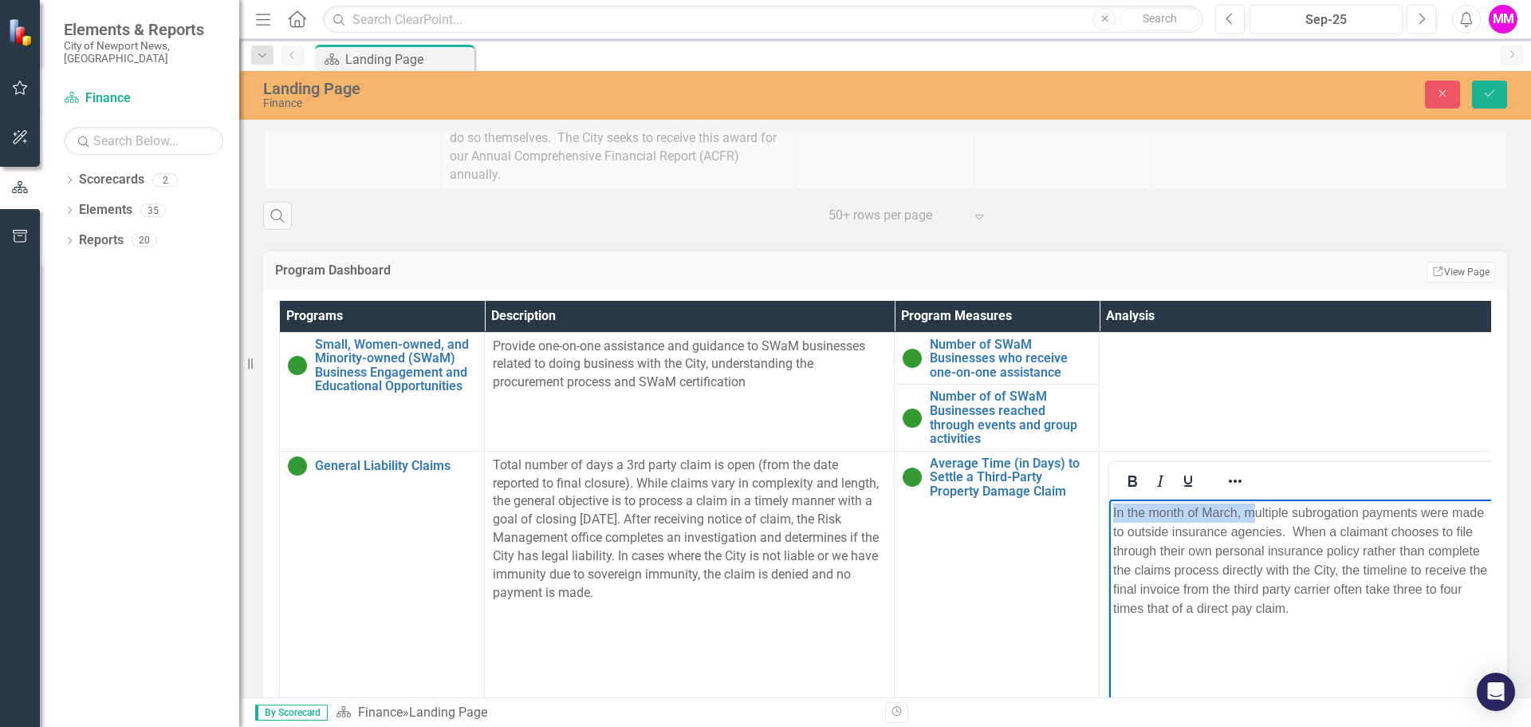
drag, startPoint x: 1251, startPoint y: 513, endPoint x: 1087, endPoint y: 510, distance: 163.5
click at [1109, 510] on html "In the month of March, multiple subrogation payments were made to outside insur…" at bounding box center [1304, 618] width 390 height 239
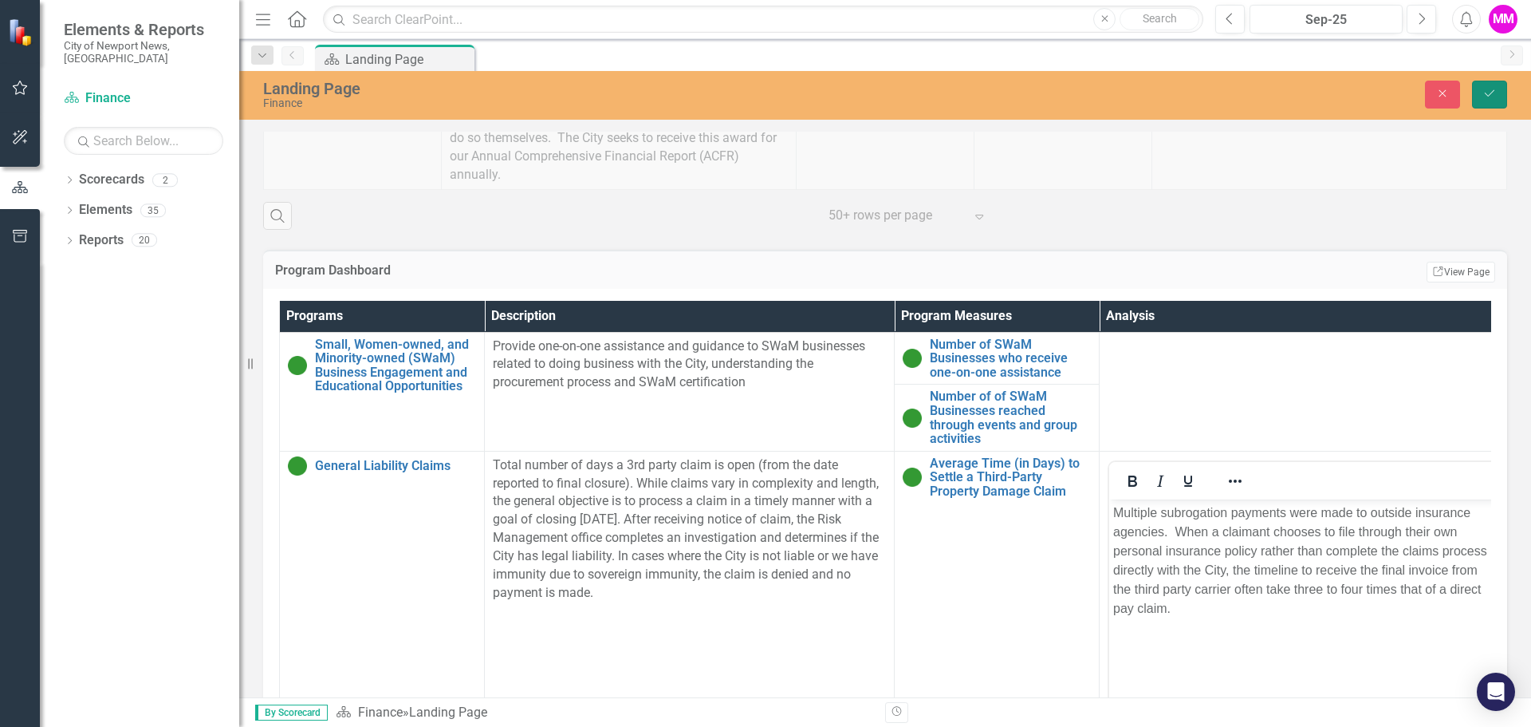
click at [1487, 93] on icon "Save" at bounding box center [1490, 93] width 14 height 11
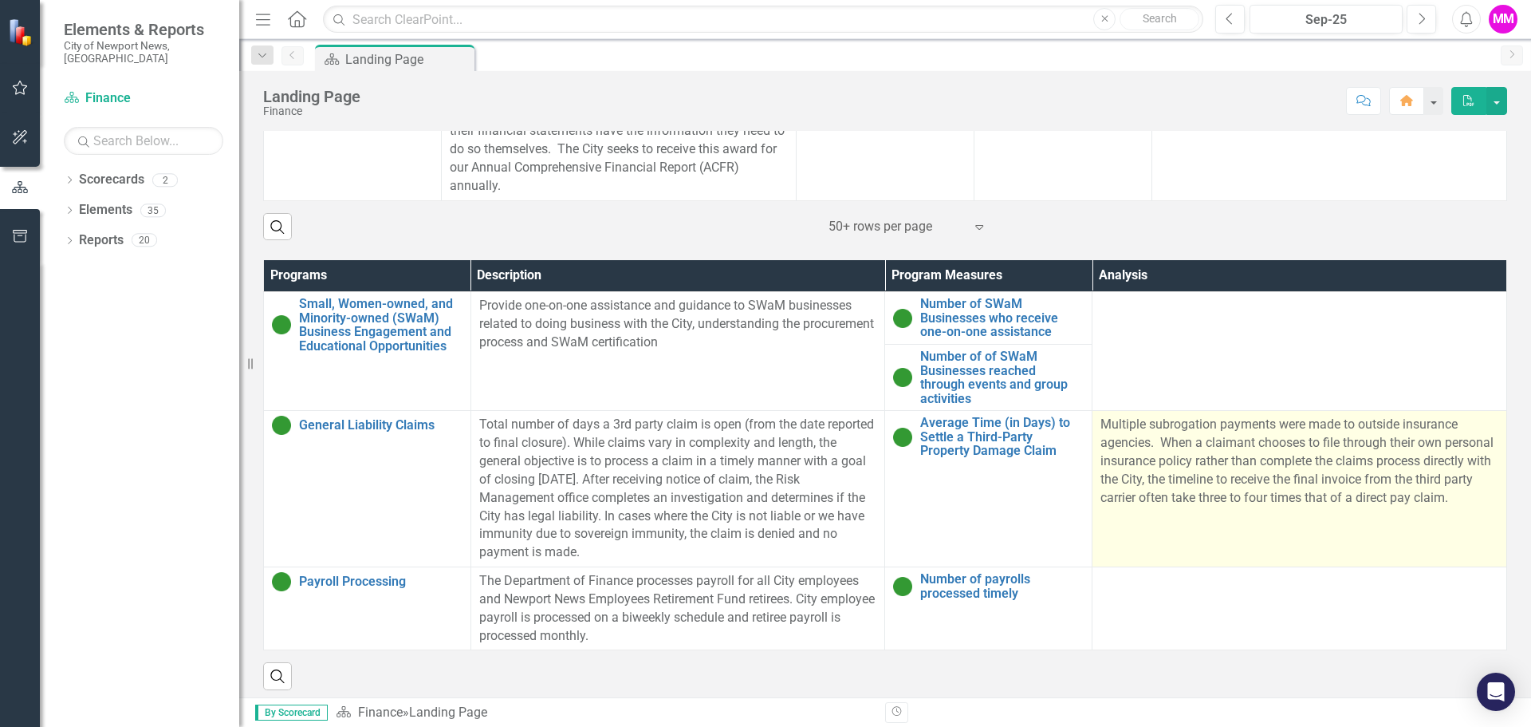
scroll to position [910, 0]
